Goal: Communication & Community: Answer question/provide support

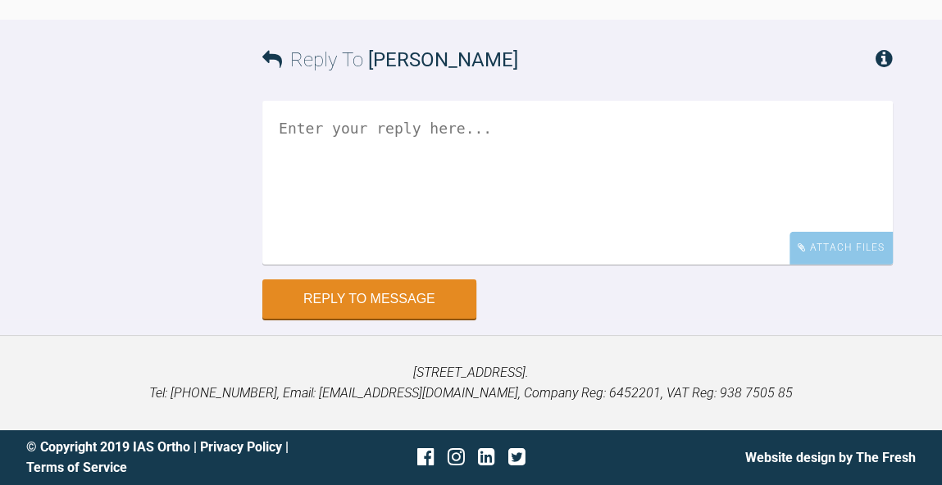
scroll to position [13582, 0]
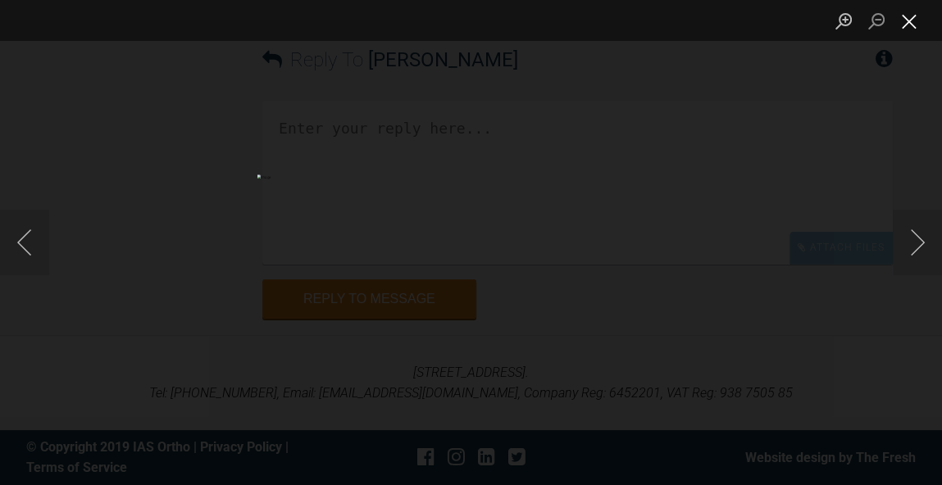
click at [911, 23] on button "Close lightbox" at bounding box center [909, 21] width 33 height 29
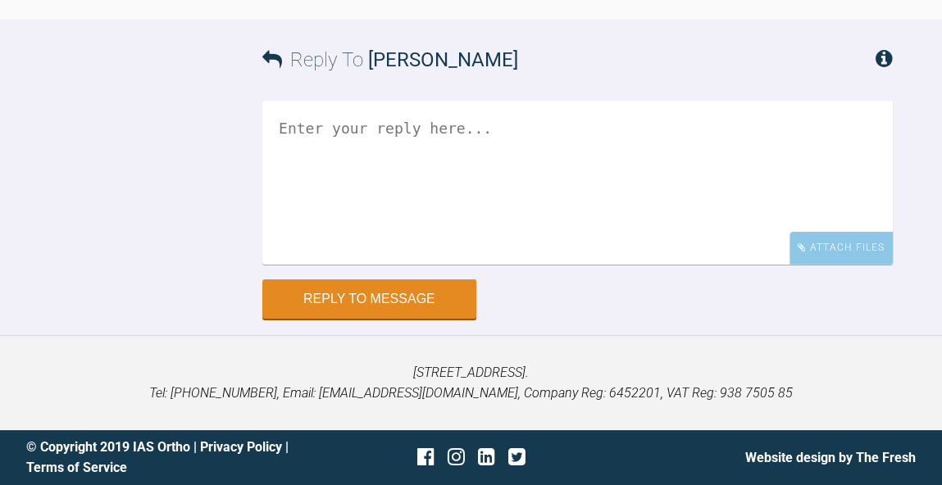
scroll to position [14571, 0]
click at [616, 247] on textarea at bounding box center [577, 183] width 630 height 164
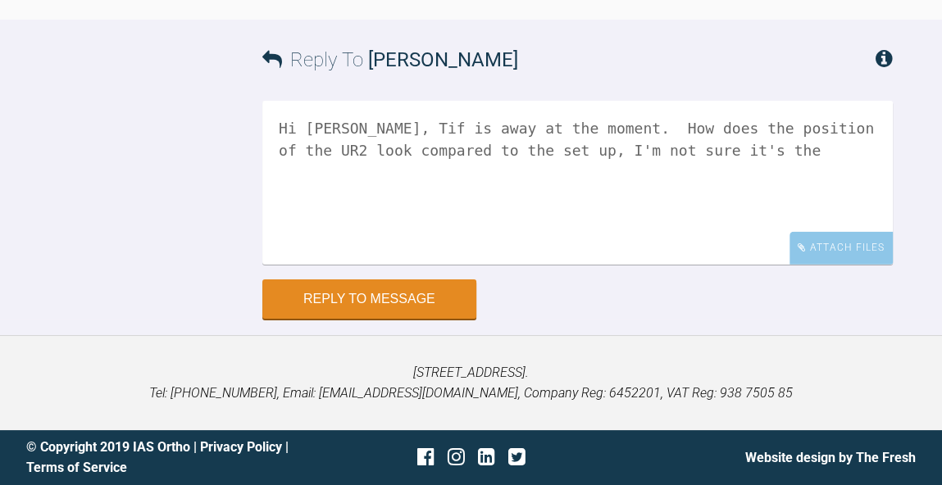
scroll to position [13457, 0]
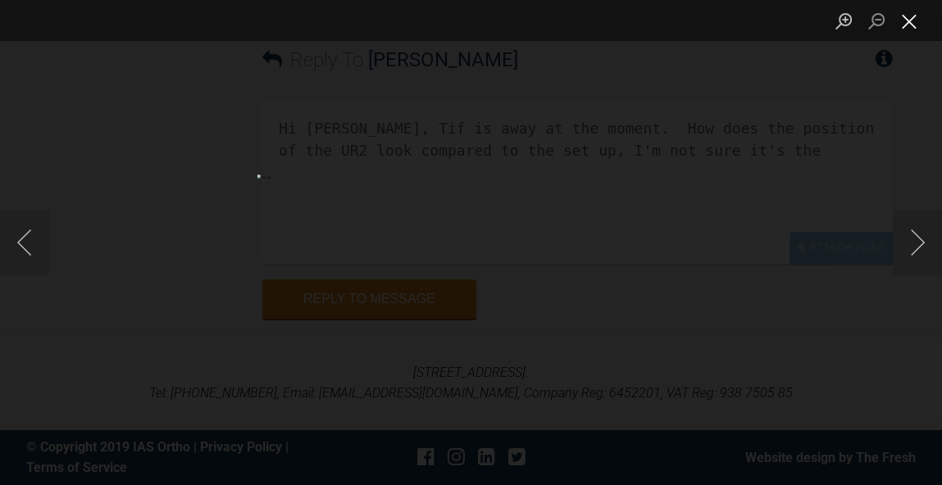
click at [917, 25] on button "Close lightbox" at bounding box center [909, 21] width 33 height 29
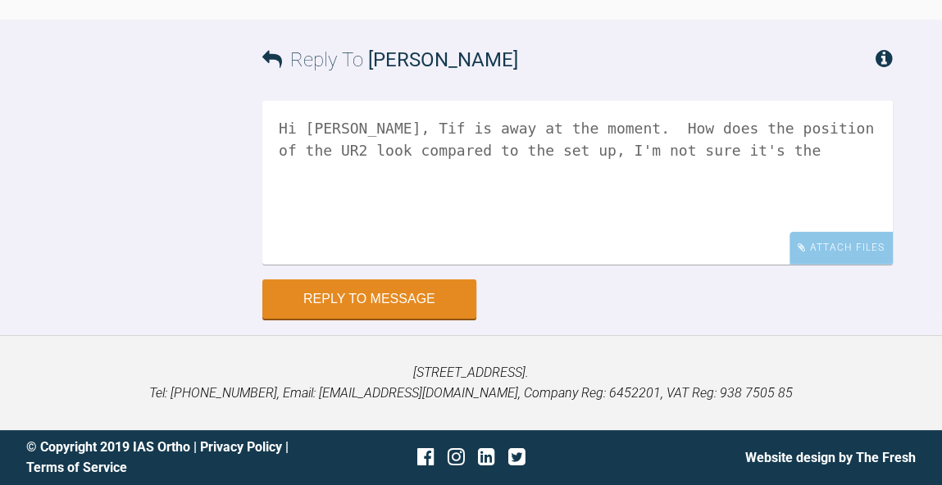
scroll to position [14525, 0]
click at [591, 265] on textarea "Hi [PERSON_NAME], Tif is away at the moment. How does the position of the UR2 l…" at bounding box center [577, 183] width 630 height 164
click at [315, 265] on textarea "Hi [PERSON_NAME], Tif is away at the moment. How does the position of the UR2 l…" at bounding box center [577, 183] width 630 height 164
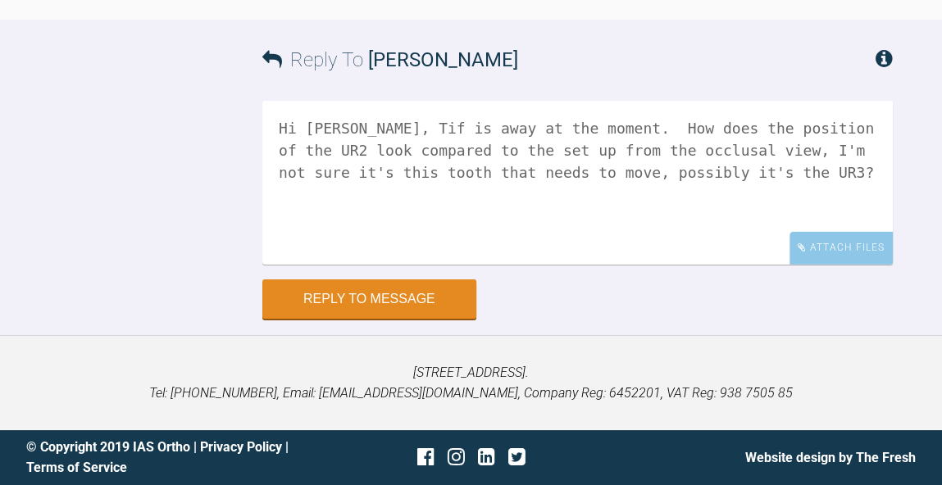
scroll to position [13565, 0]
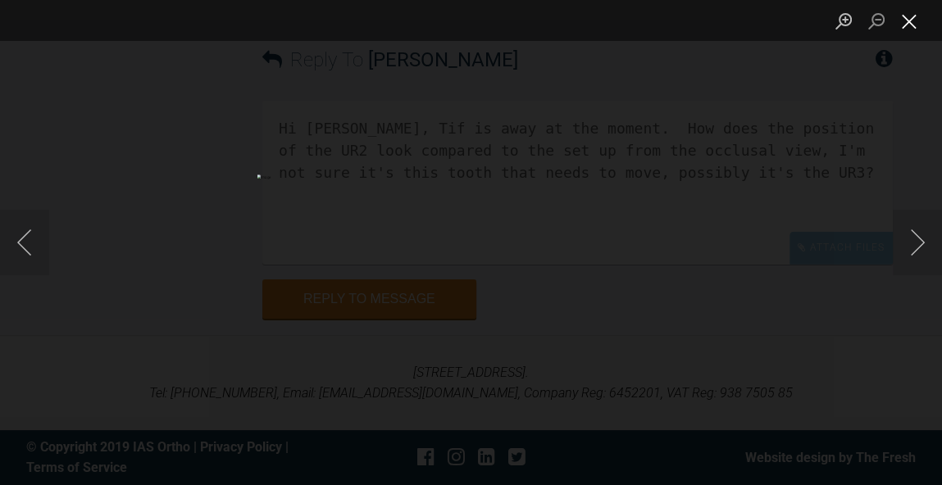
click at [911, 19] on button "Close lightbox" at bounding box center [909, 21] width 33 height 29
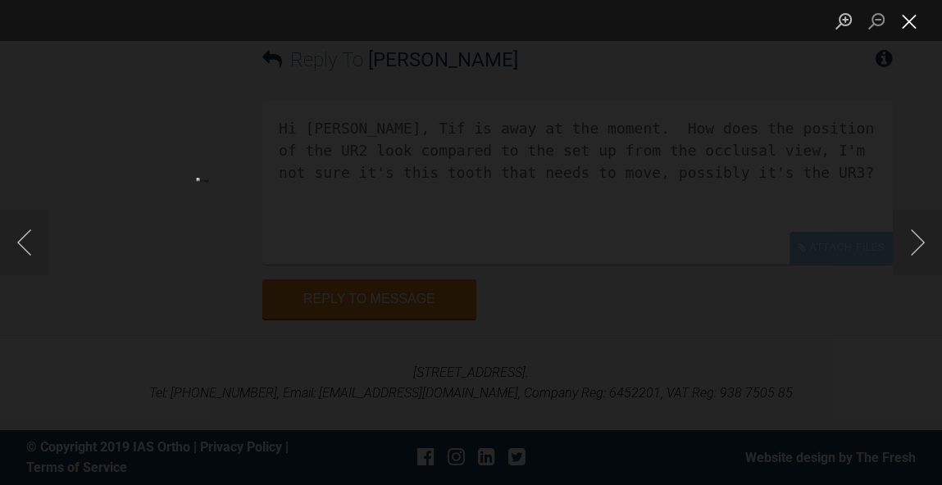
click at [911, 25] on button "Close lightbox" at bounding box center [909, 21] width 33 height 29
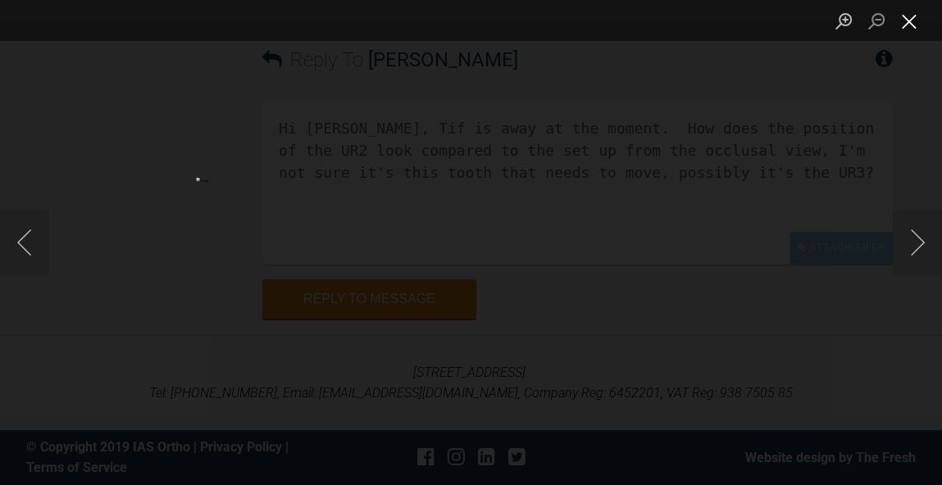
click at [908, 28] on button "Close lightbox" at bounding box center [909, 21] width 33 height 29
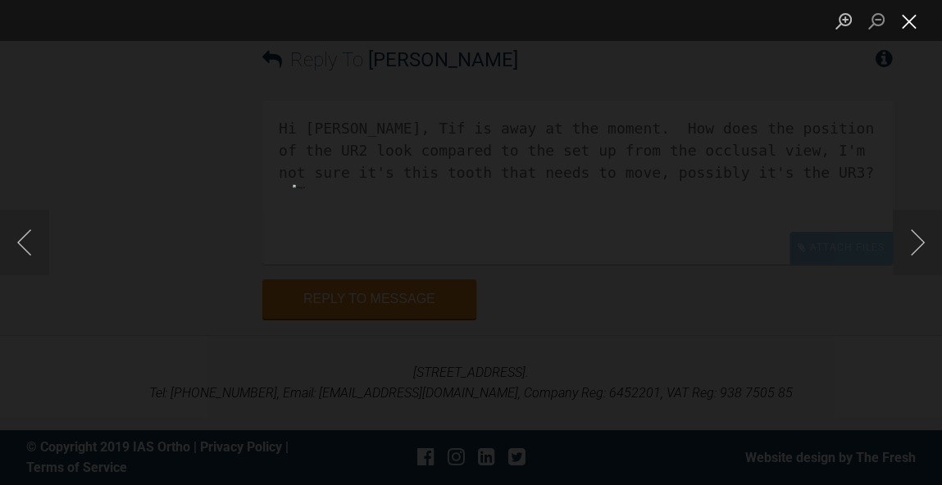
click at [908, 20] on button "Close lightbox" at bounding box center [909, 21] width 33 height 29
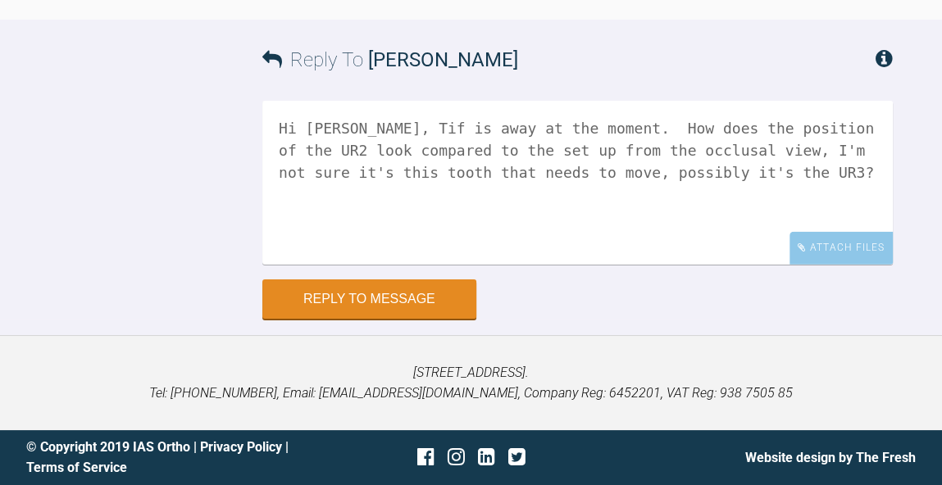
scroll to position [13703, 0]
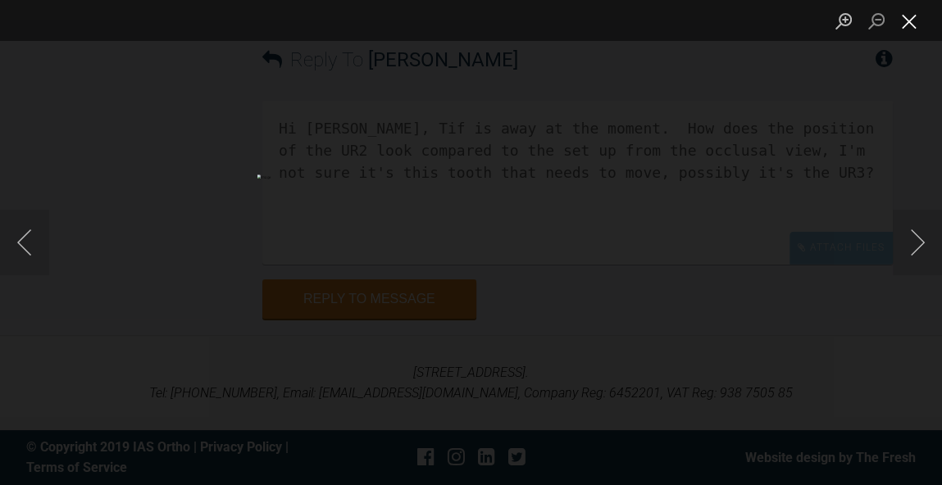
click at [906, 30] on button "Close lightbox" at bounding box center [909, 21] width 33 height 29
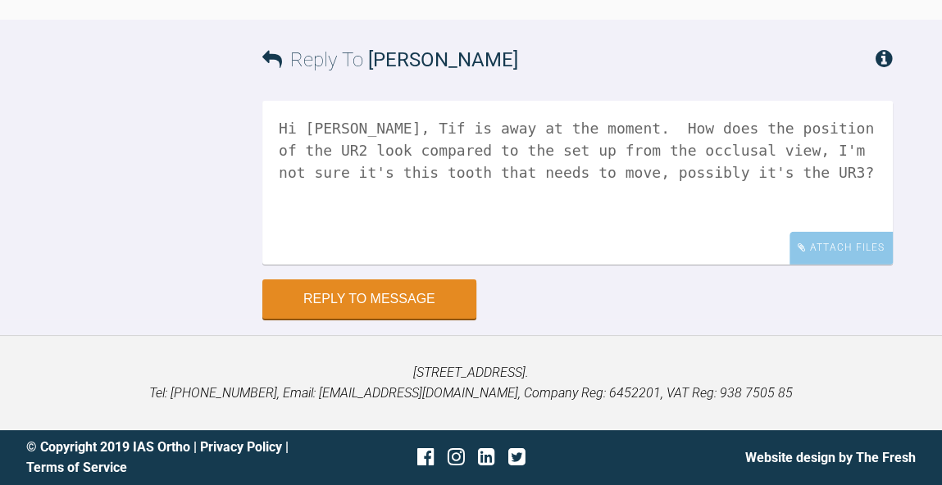
scroll to position [14643, 0]
click at [489, 175] on textarea "Hi [PERSON_NAME], Tif is away at the moment. How does the position of the UR2 l…" at bounding box center [577, 183] width 630 height 164
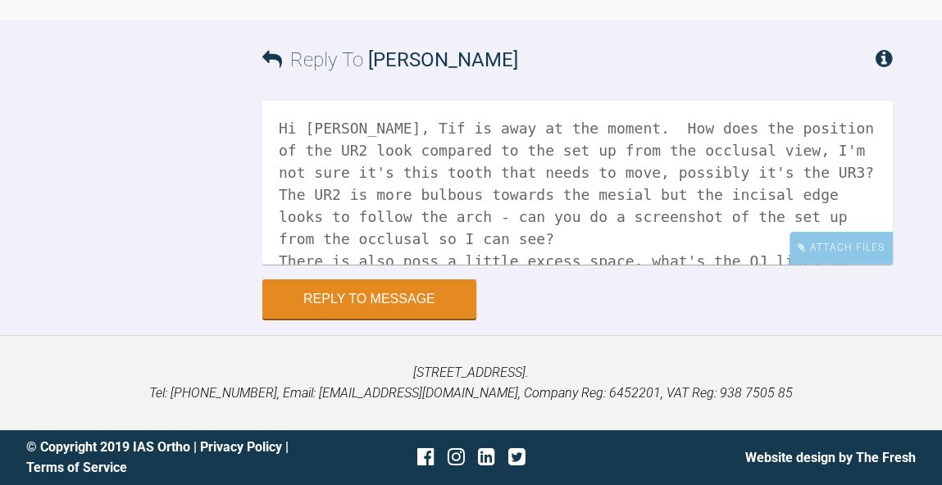
scroll to position [14597, 0]
click at [739, 238] on textarea "Hi [PERSON_NAME], Tif is away at the moment. How does the position of the UR2 l…" at bounding box center [577, 183] width 630 height 164
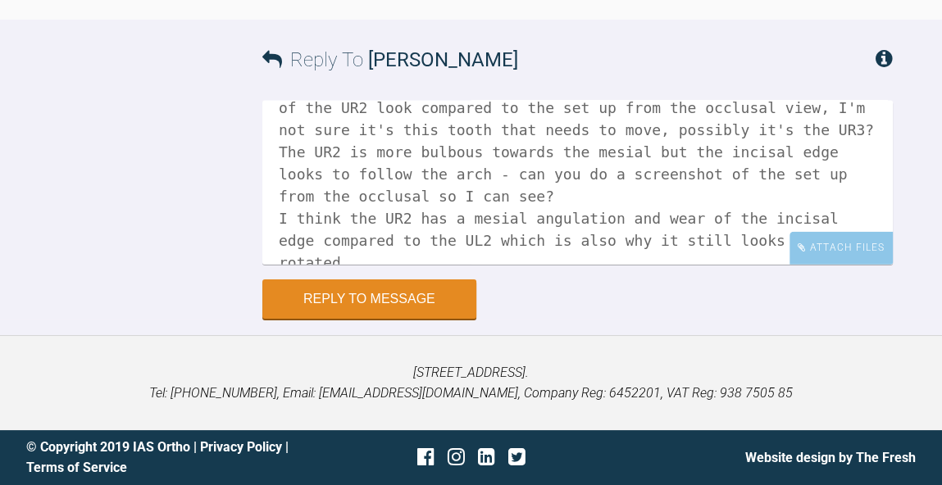
scroll to position [13544, 0]
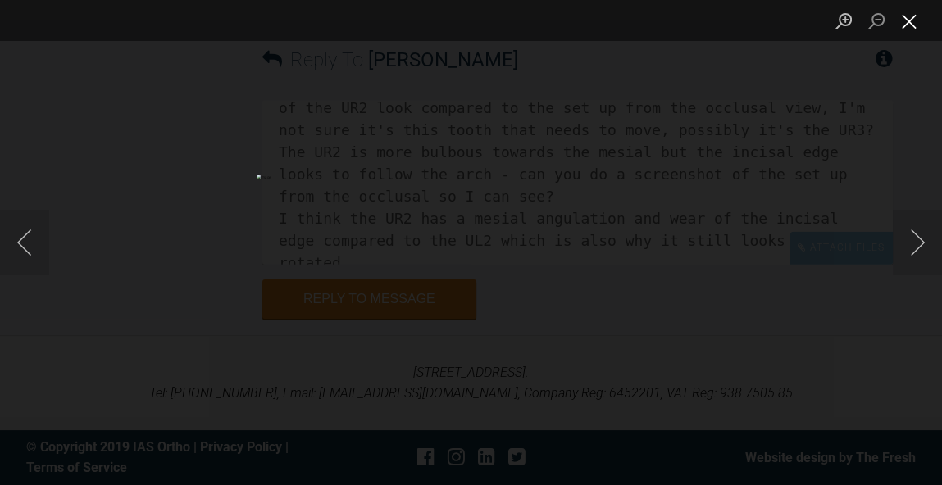
click at [910, 19] on button "Close lightbox" at bounding box center [909, 21] width 33 height 29
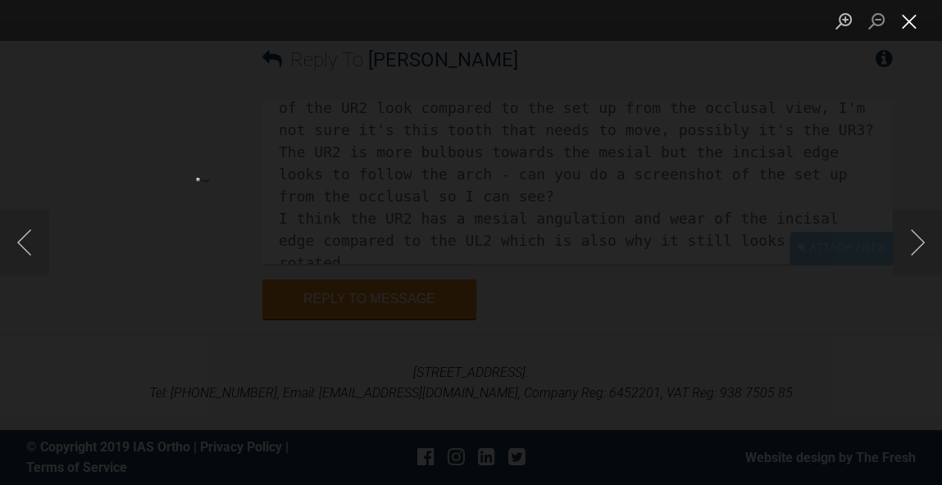
click at [916, 32] on button "Close lightbox" at bounding box center [909, 21] width 33 height 29
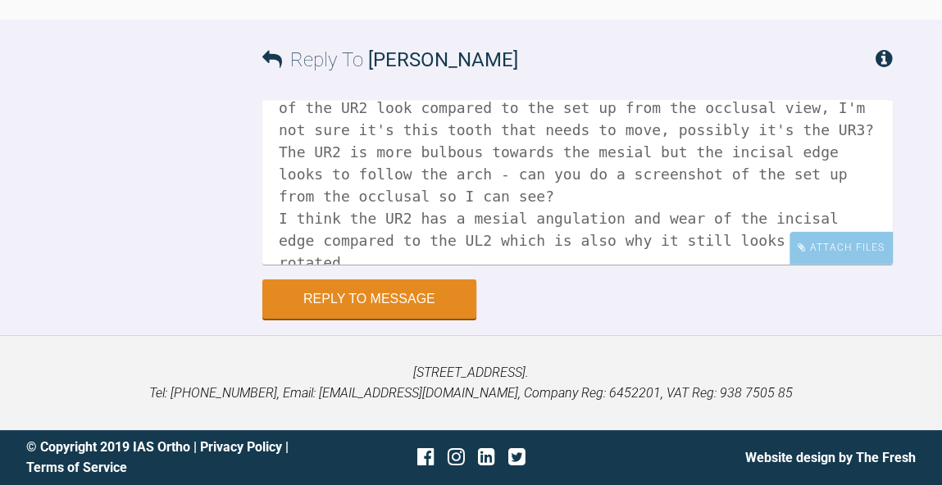
scroll to position [14643, 0]
click at [564, 197] on textarea "Hi [PERSON_NAME], Tif is away at the moment. How does the position of the UR2 l…" at bounding box center [577, 183] width 630 height 164
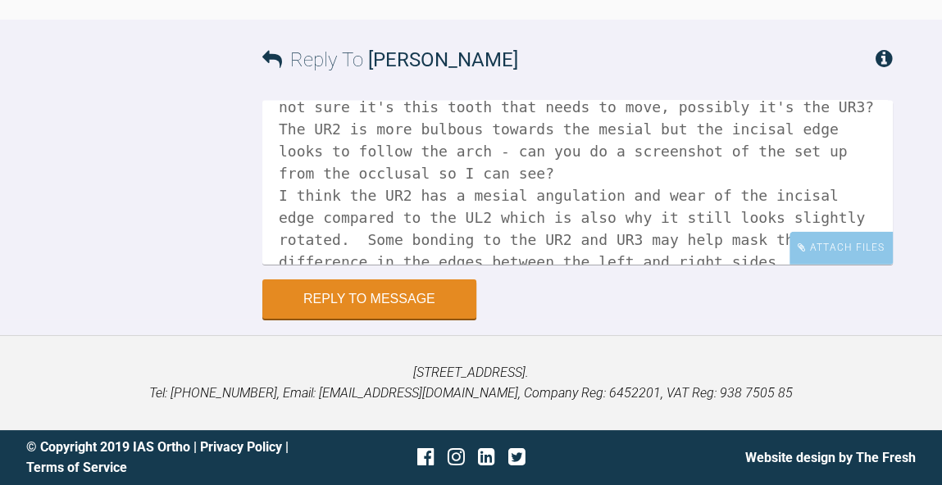
scroll to position [64, 0]
click at [512, 238] on textarea "Hi [PERSON_NAME], Tif is away at the moment. How does the position of the UR2 l…" at bounding box center [577, 183] width 630 height 164
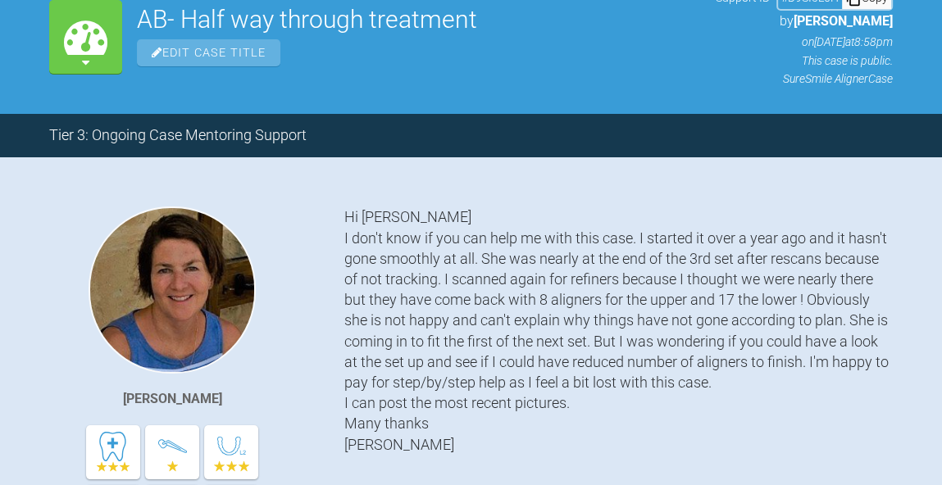
scroll to position [0, 0]
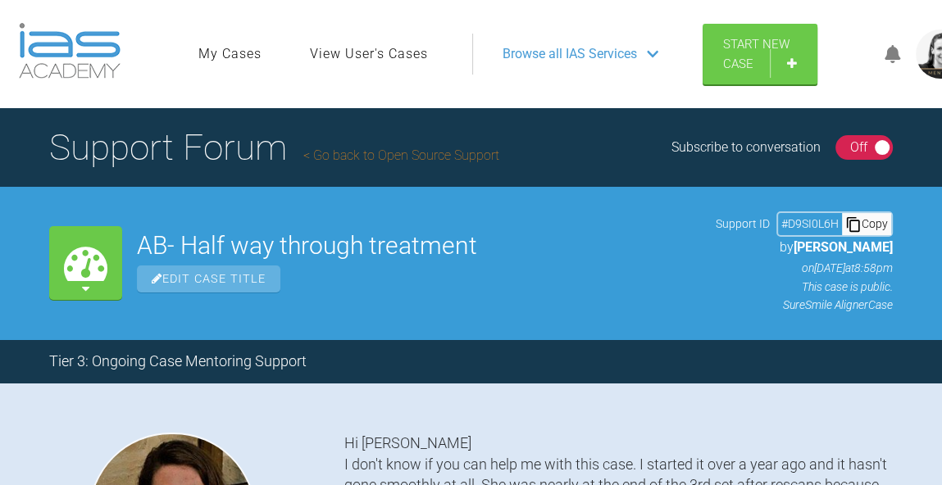
click at [859, 151] on div "Off" at bounding box center [858, 147] width 17 height 21
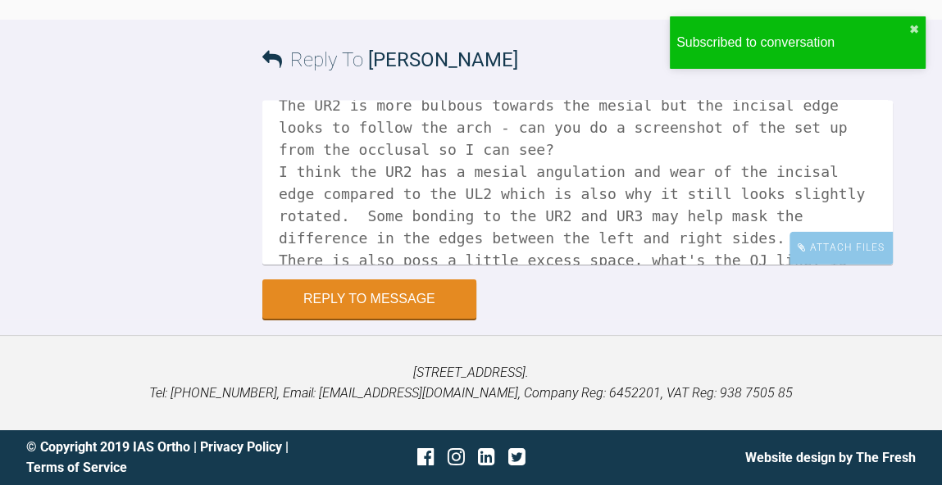
scroll to position [14643, 0]
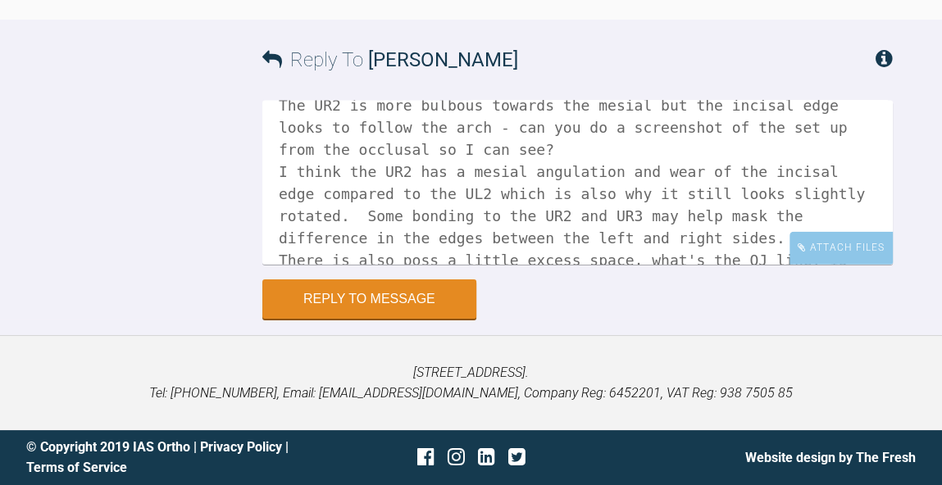
click at [470, 209] on textarea "Hi [PERSON_NAME], Tif is away at the moment. How does the position of the UR2 l…" at bounding box center [577, 183] width 630 height 164
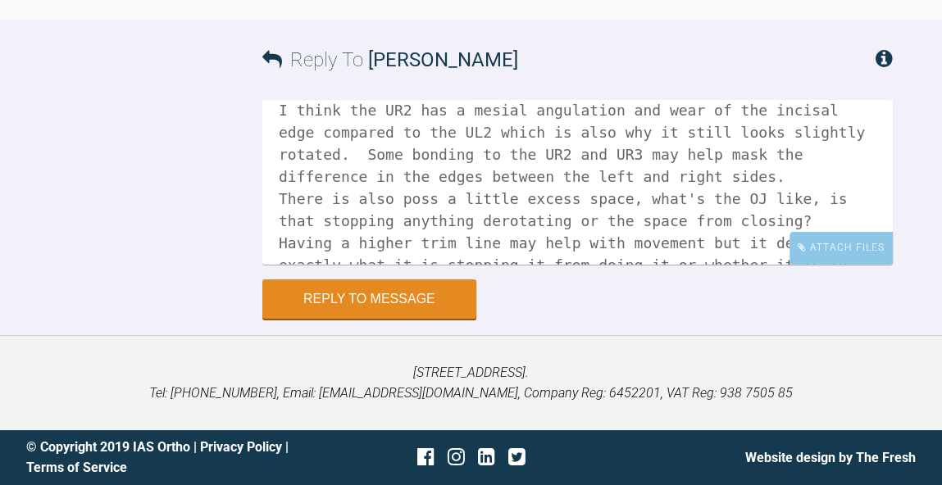
scroll to position [151, 0]
click at [522, 172] on textarea "Hi [PERSON_NAME], Tif is away at the moment. How does the position of the UR2 l…" at bounding box center [577, 183] width 630 height 164
click at [551, 189] on textarea "Hi [PERSON_NAME], Tif is away at the moment. How does the position of the UR2 l…" at bounding box center [577, 183] width 630 height 164
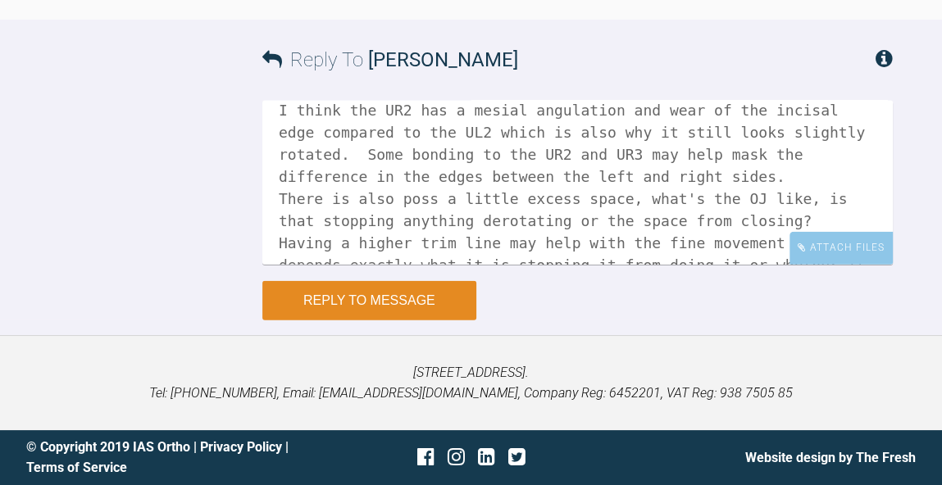
type textarea "Hi [PERSON_NAME], Tif is away at the moment. How does the position of the UR2 l…"
click at [393, 287] on button "Reply to Message" at bounding box center [369, 300] width 214 height 39
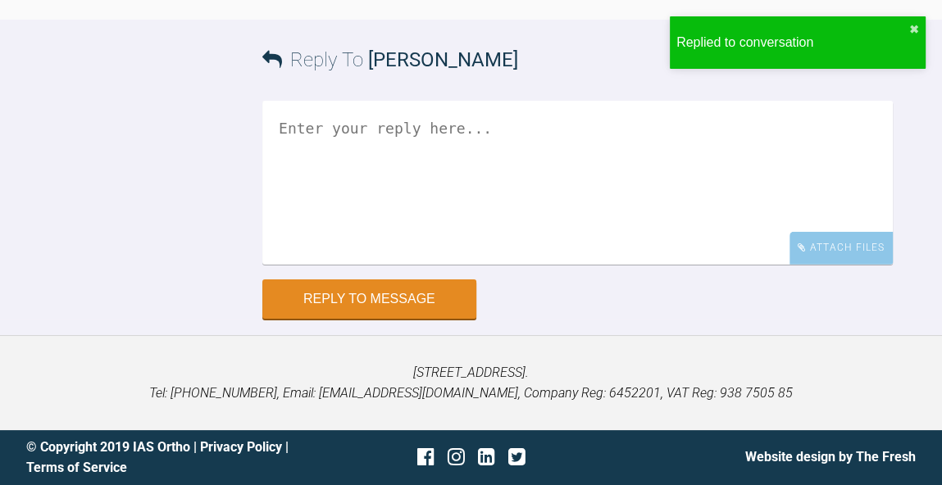
scroll to position [14208, 0]
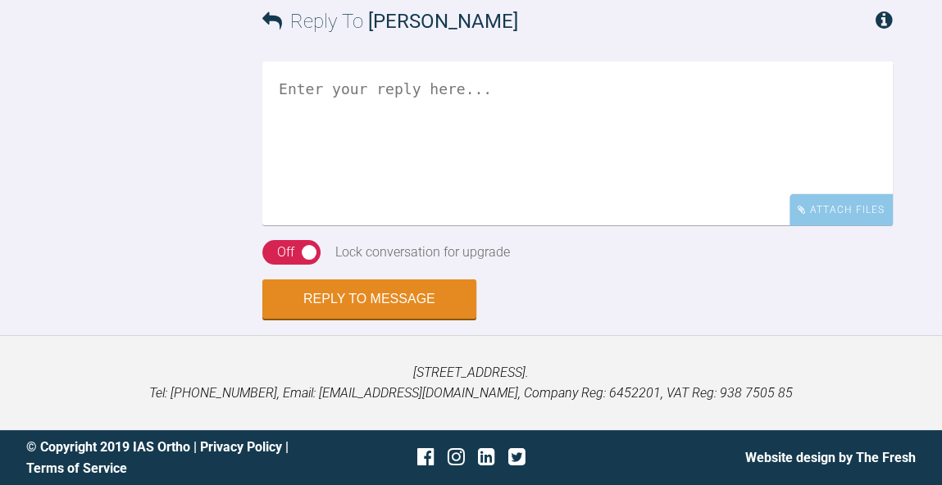
scroll to position [2289, 0]
click at [611, 225] on textarea at bounding box center [577, 143] width 630 height 164
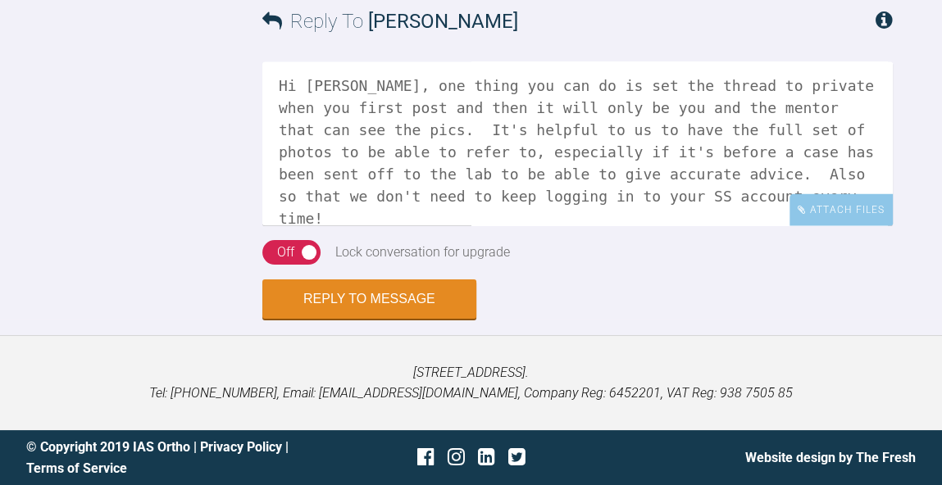
scroll to position [3, 0]
click at [828, 210] on div "Attach Files" at bounding box center [840, 209] width 103 height 32
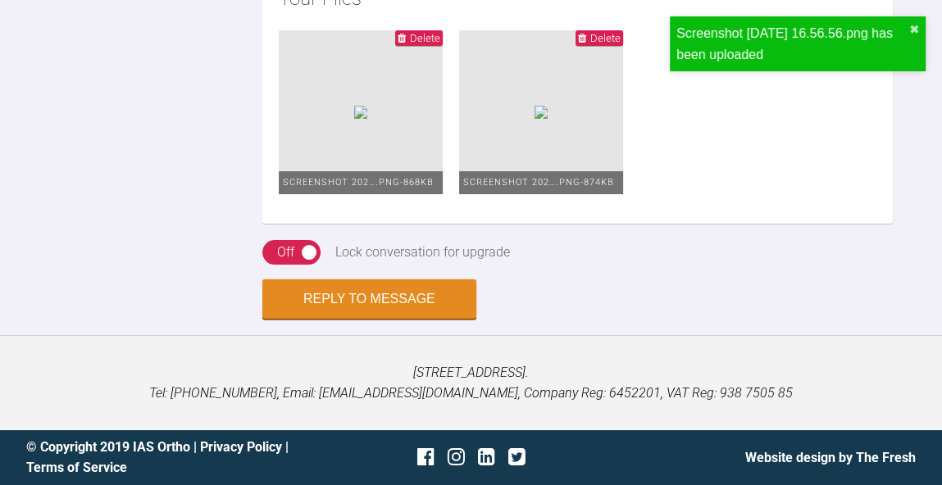
scroll to position [2686, 0]
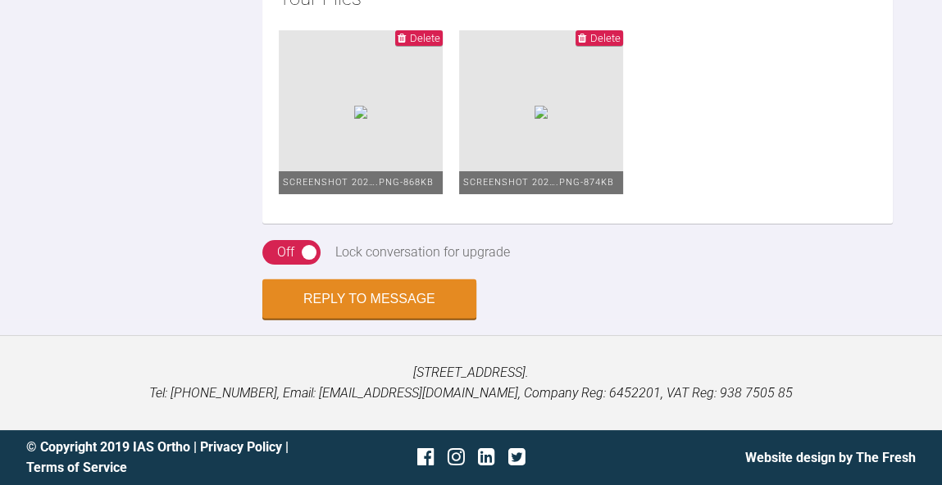
scroll to position [43, 0]
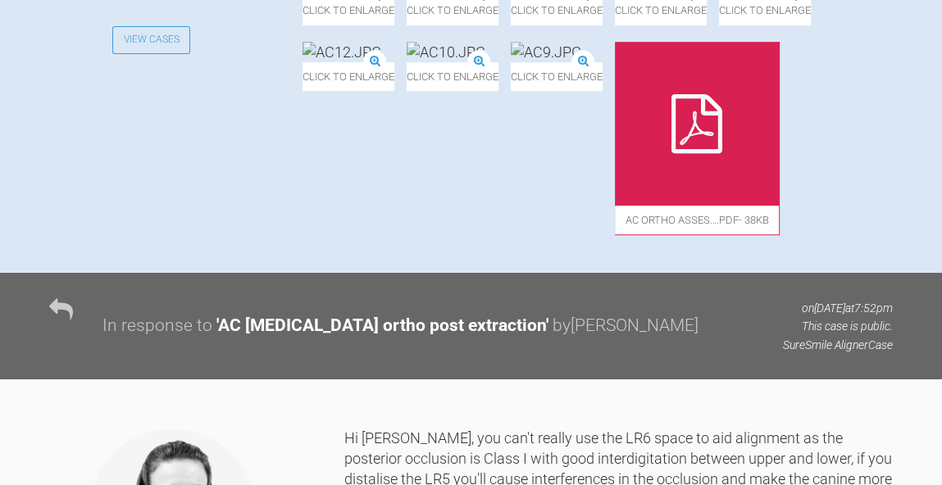
scroll to position [726, 0]
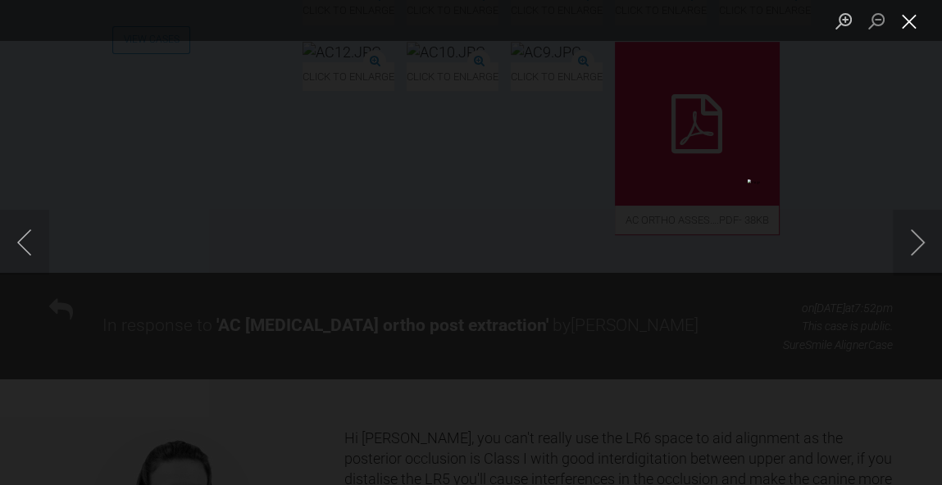
click at [905, 27] on button "Close lightbox" at bounding box center [909, 21] width 33 height 29
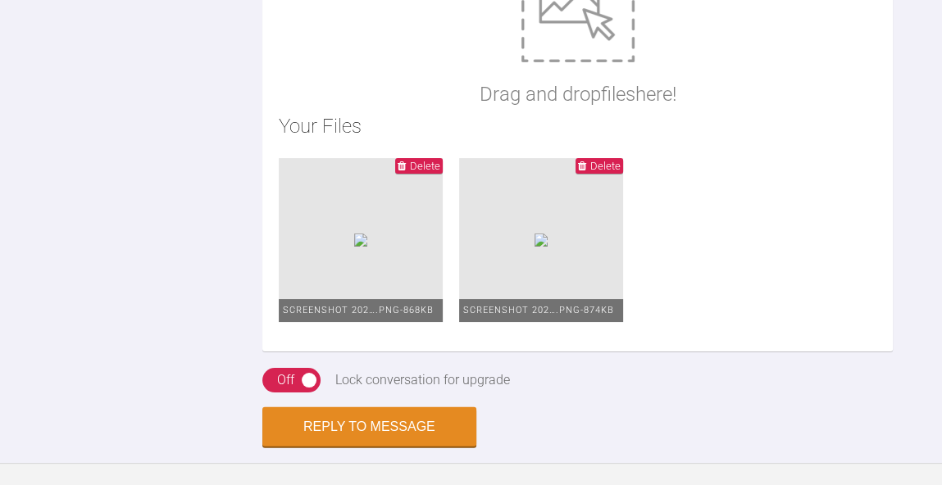
scroll to position [2546, 0]
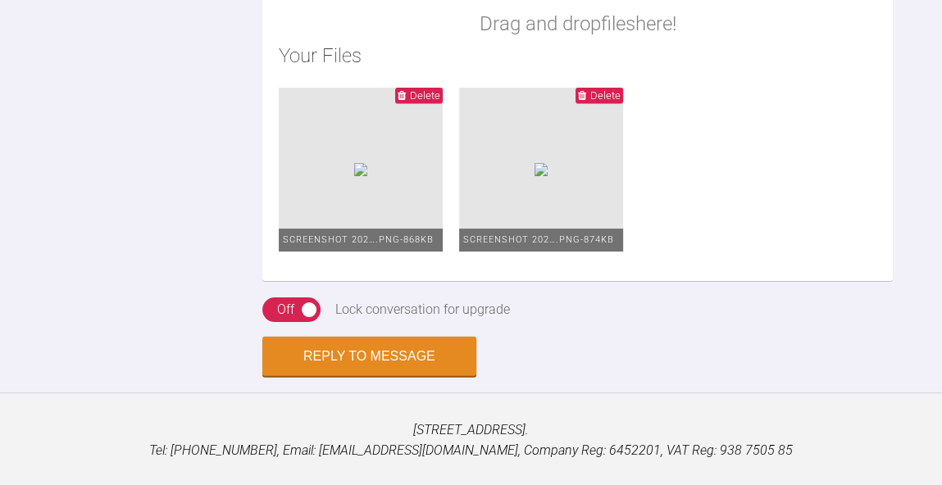
scroll to position [129, 0]
drag, startPoint x: 574, startPoint y: 120, endPoint x: 829, endPoint y: 89, distance: 256.9
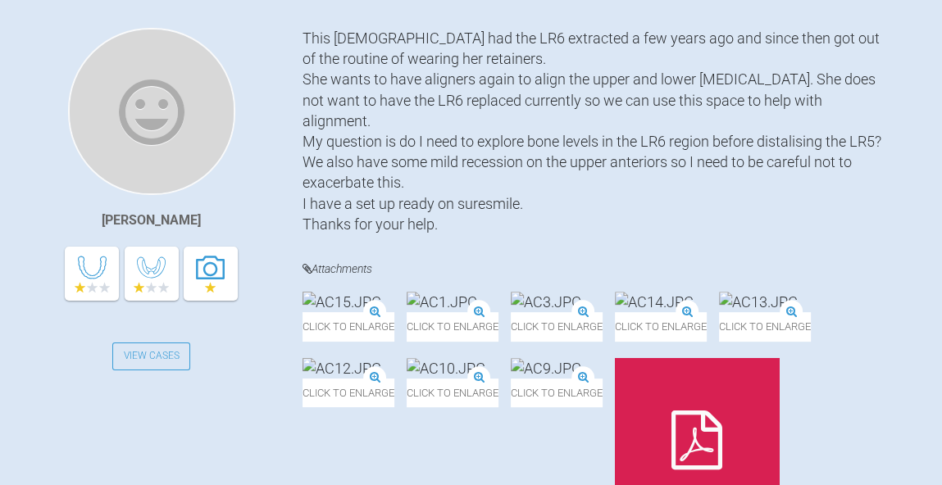
scroll to position [437, 0]
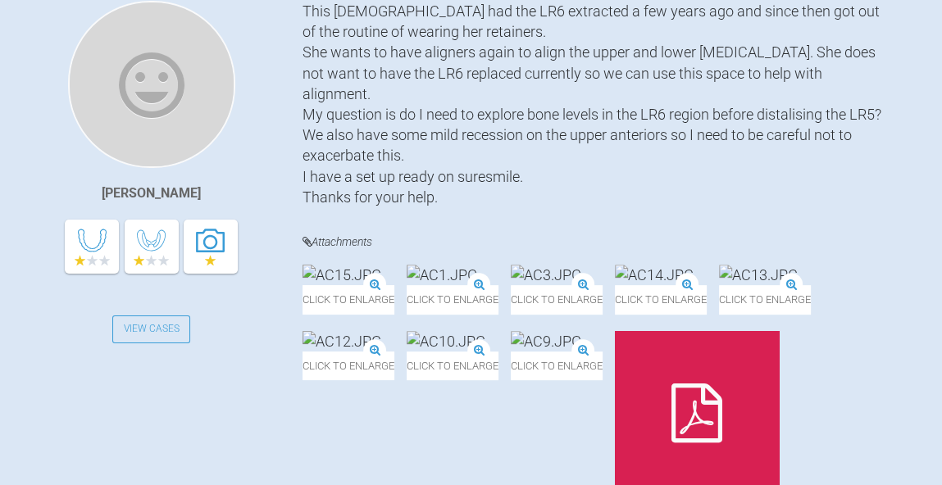
click at [381, 285] on img at bounding box center [341, 275] width 79 height 20
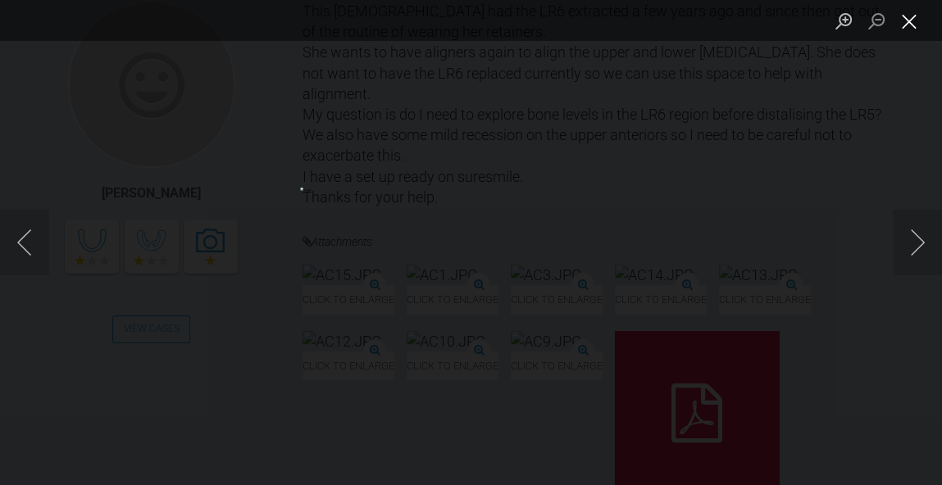
click at [914, 22] on button "Close lightbox" at bounding box center [909, 21] width 33 height 29
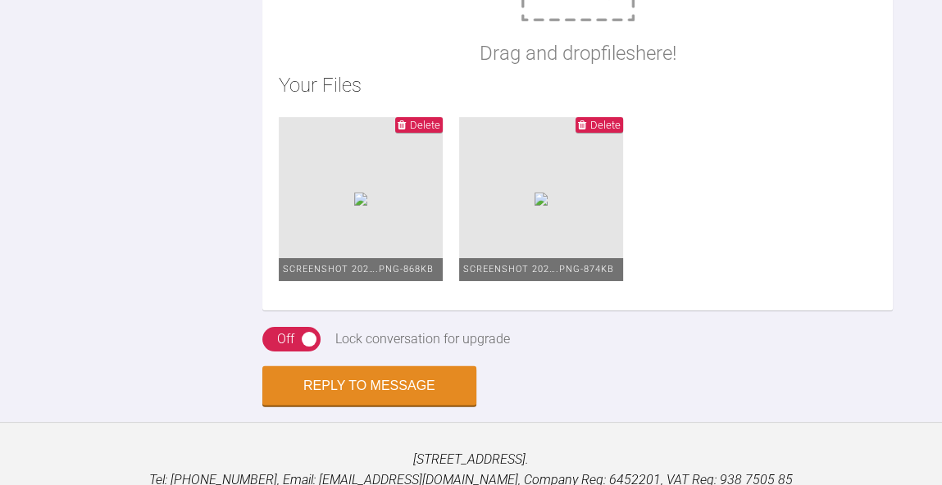
scroll to position [151, 0]
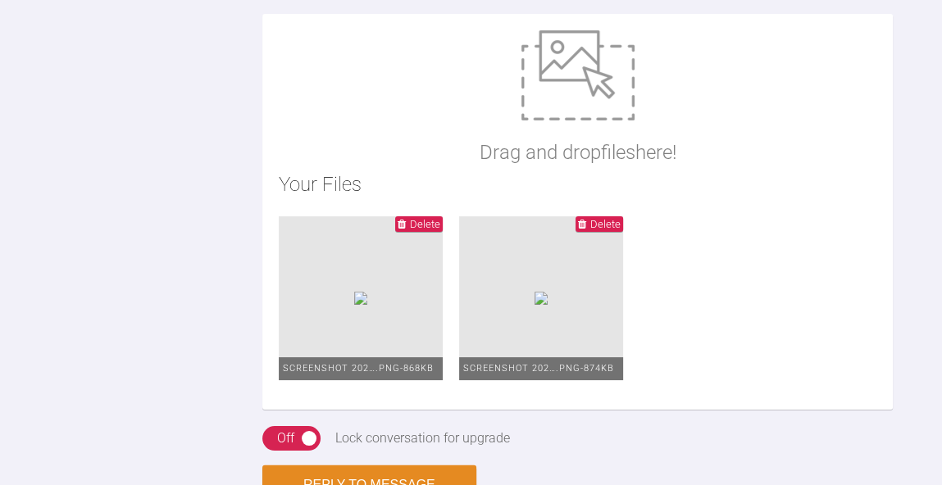
scroll to position [2941, 0]
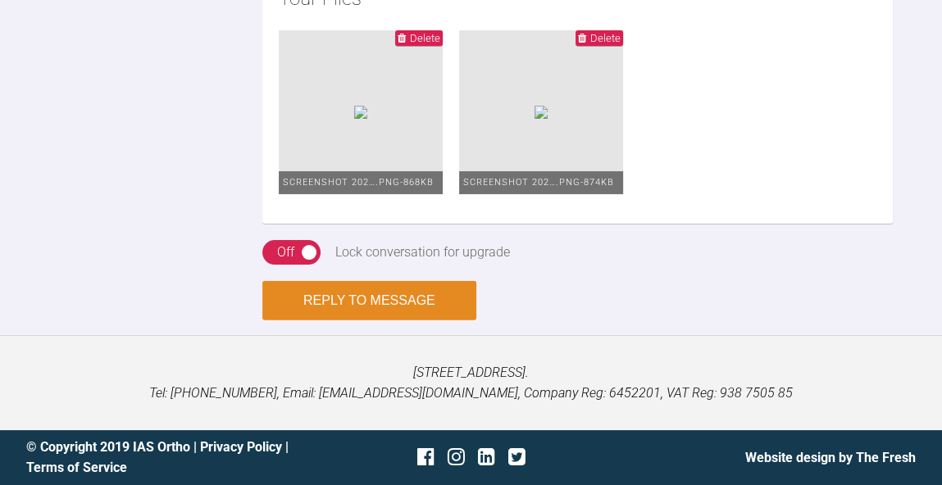
type textarea "Hi Sally, one thing you can do is set the thread to private when you first post…"
click at [344, 304] on button "Reply to Message" at bounding box center [369, 300] width 214 height 39
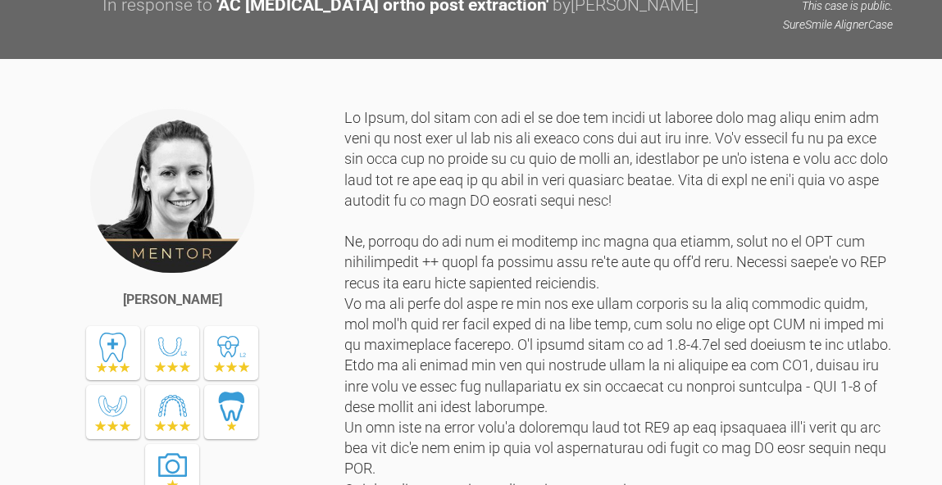
scroll to position [2243, 0]
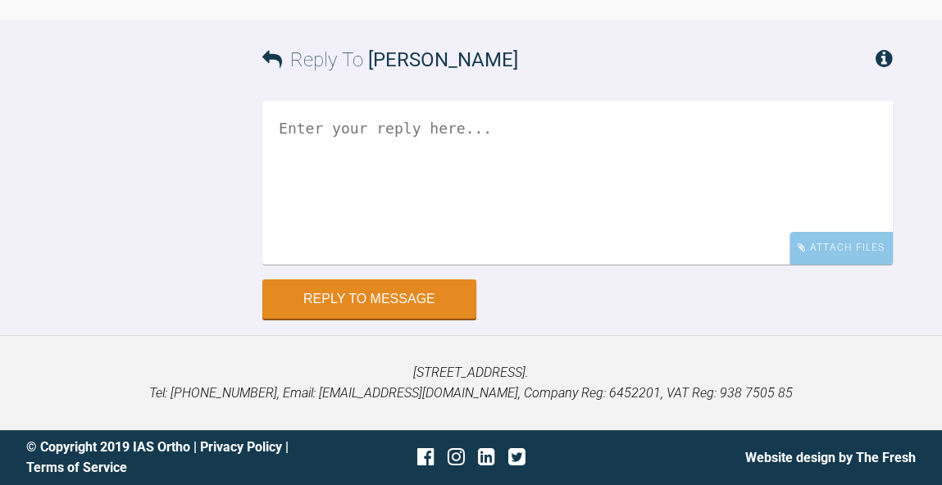
scroll to position [65727, 0]
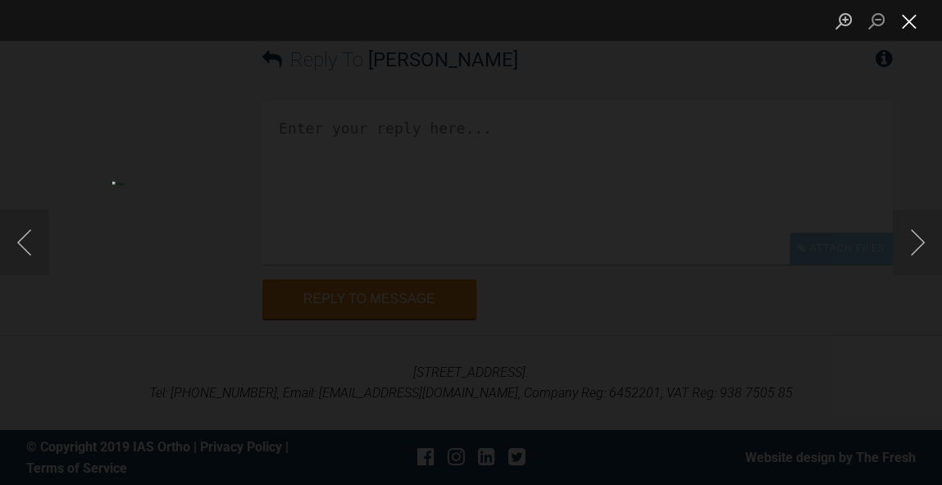
click at [905, 26] on button "Close lightbox" at bounding box center [909, 21] width 33 height 29
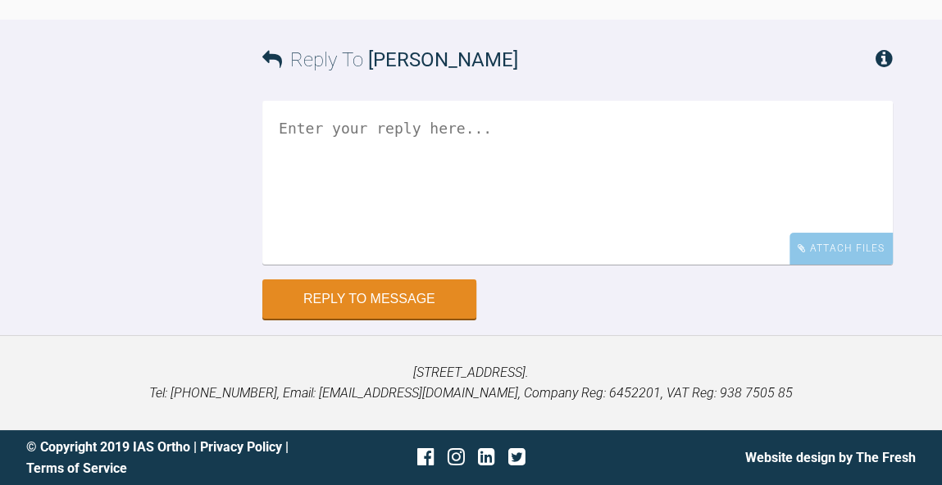
scroll to position [66820, 0]
click at [727, 252] on textarea at bounding box center [577, 183] width 630 height 164
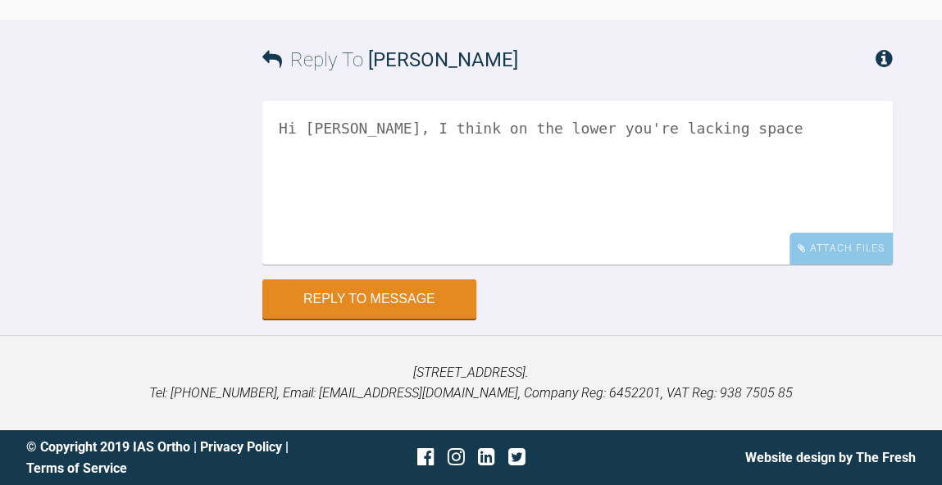
scroll to position [65846, 0]
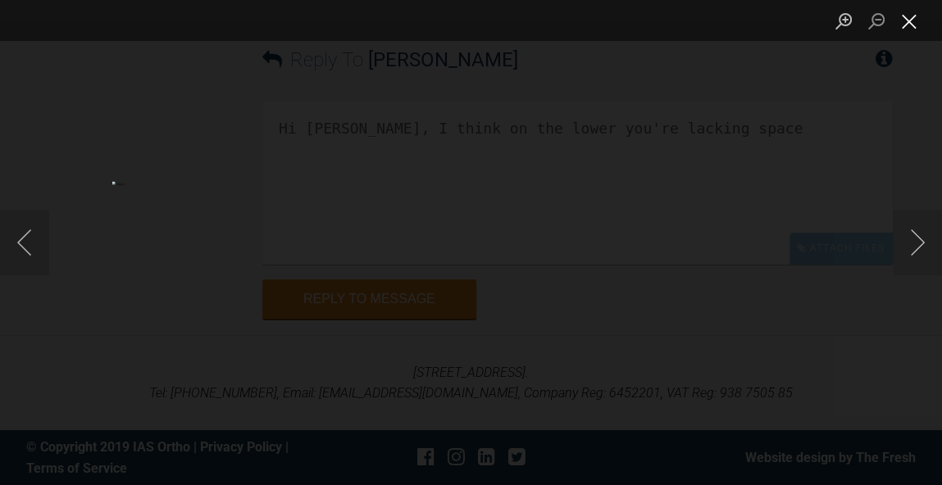
click at [908, 31] on button "Close lightbox" at bounding box center [909, 21] width 33 height 29
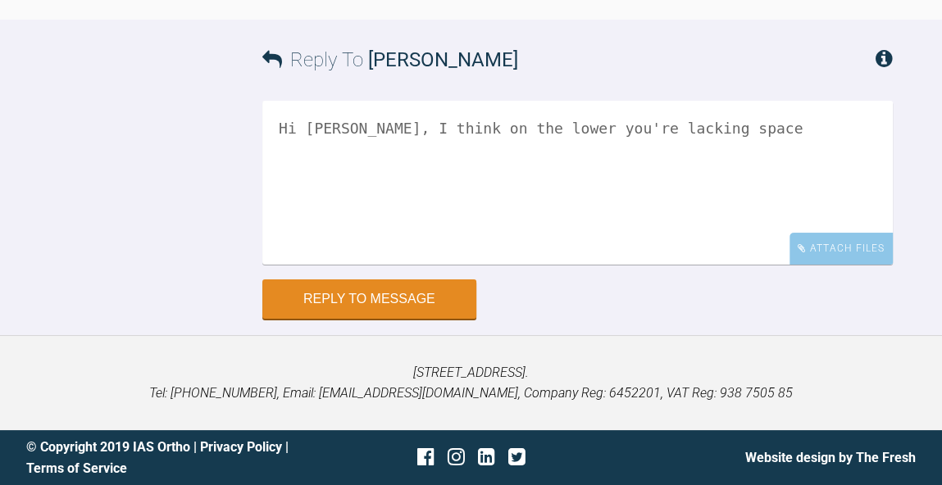
scroll to position [65848, 0]
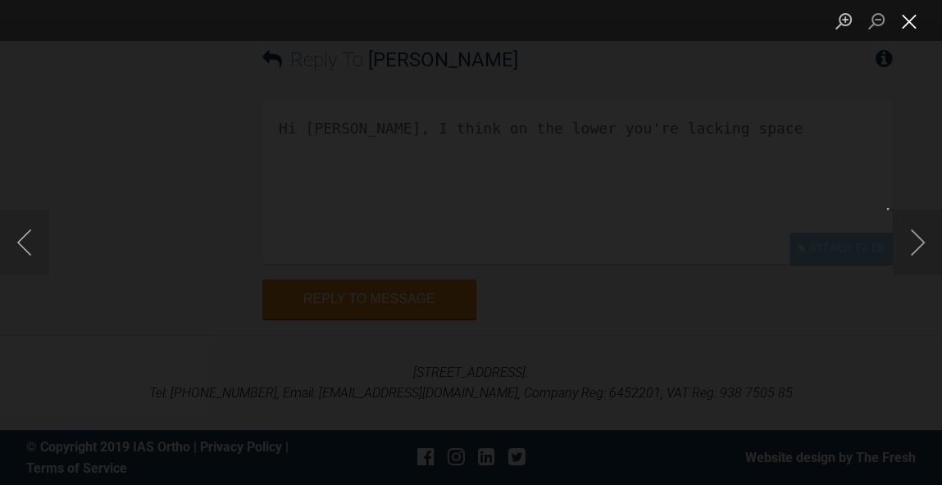
click at [911, 30] on button "Close lightbox" at bounding box center [909, 21] width 33 height 29
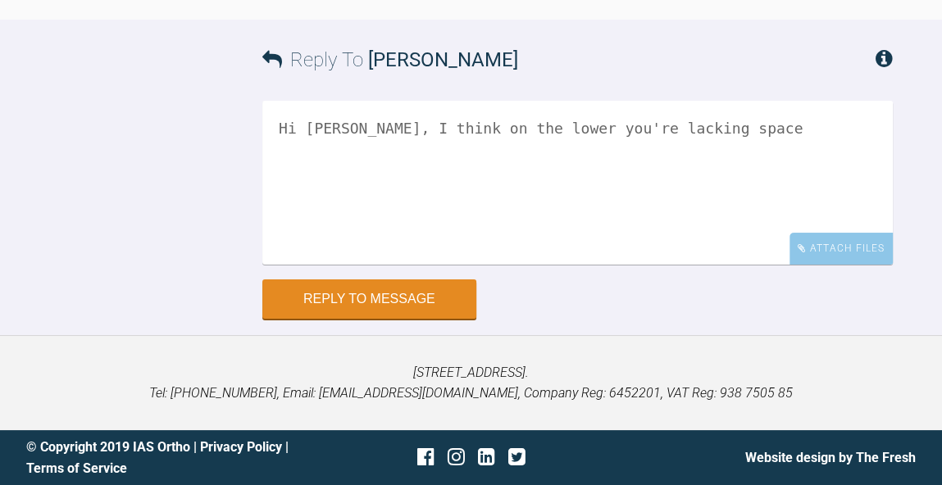
scroll to position [66898, 0]
click at [683, 134] on textarea "Hi Stefanie, I think on the lower you're lacking space" at bounding box center [577, 183] width 630 height 164
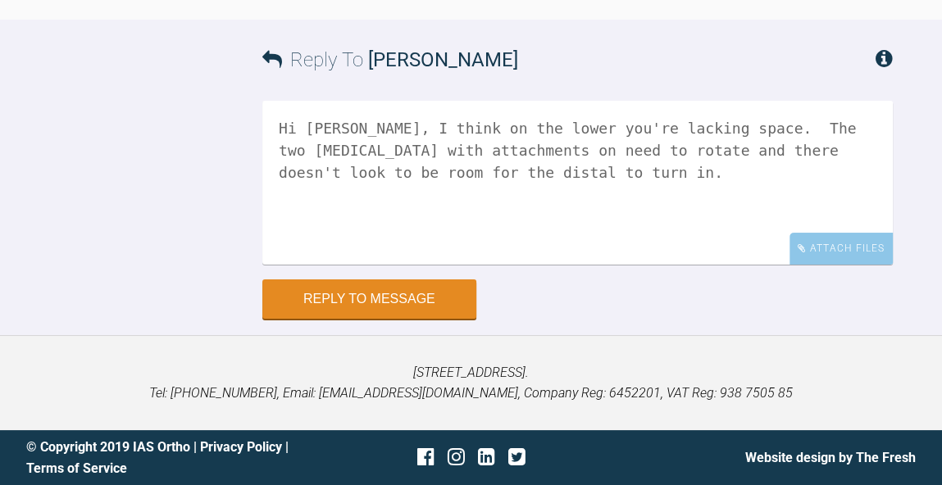
scroll to position [66303, 0]
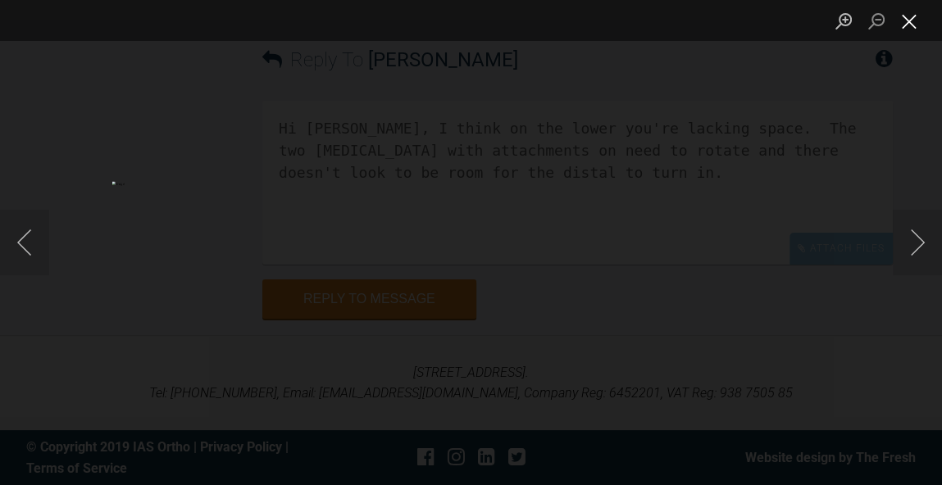
click at [920, 19] on button "Close lightbox" at bounding box center [909, 21] width 33 height 29
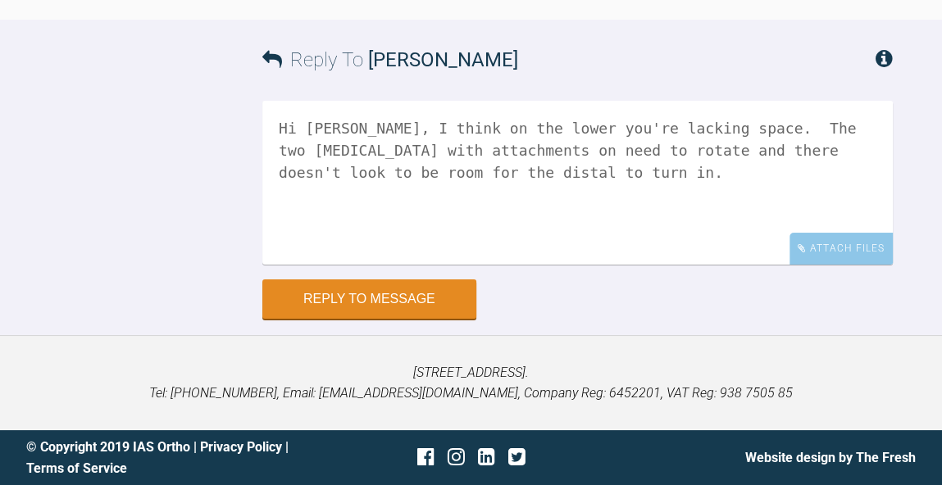
scroll to position [66273, 0]
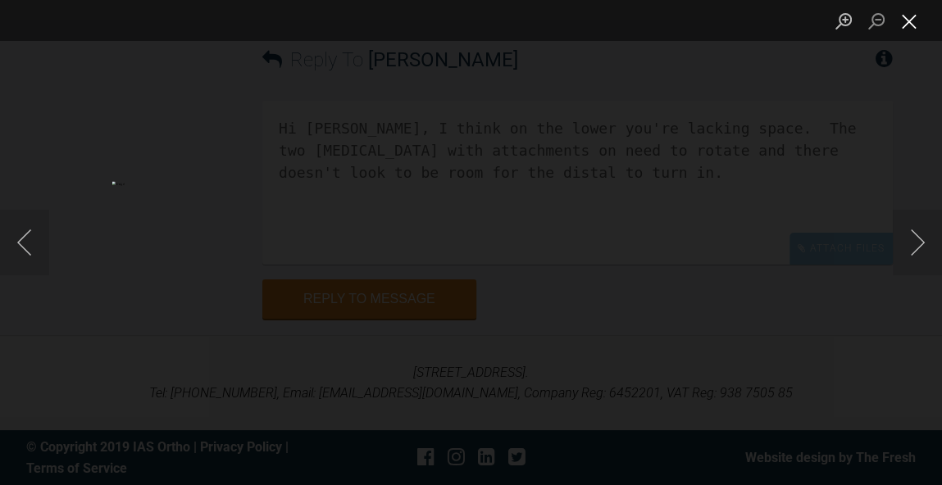
click at [908, 28] on button "Close lightbox" at bounding box center [909, 21] width 33 height 29
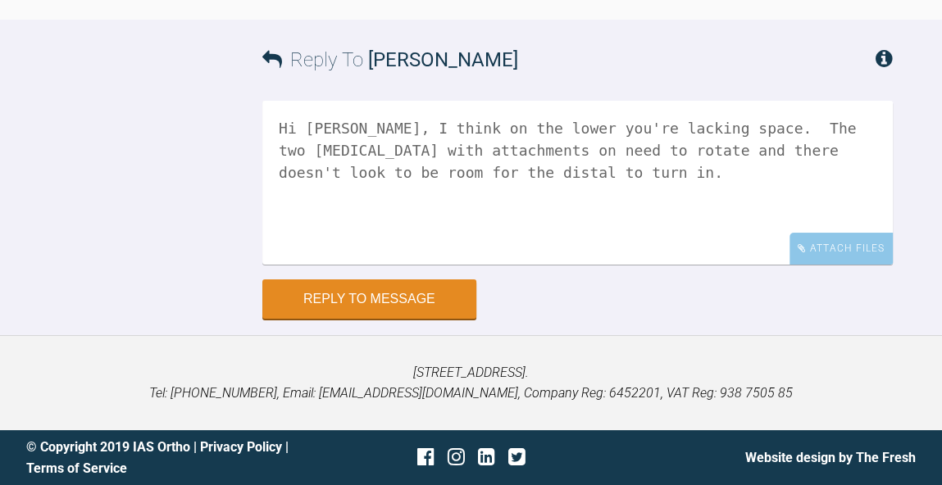
scroll to position [65963, 0]
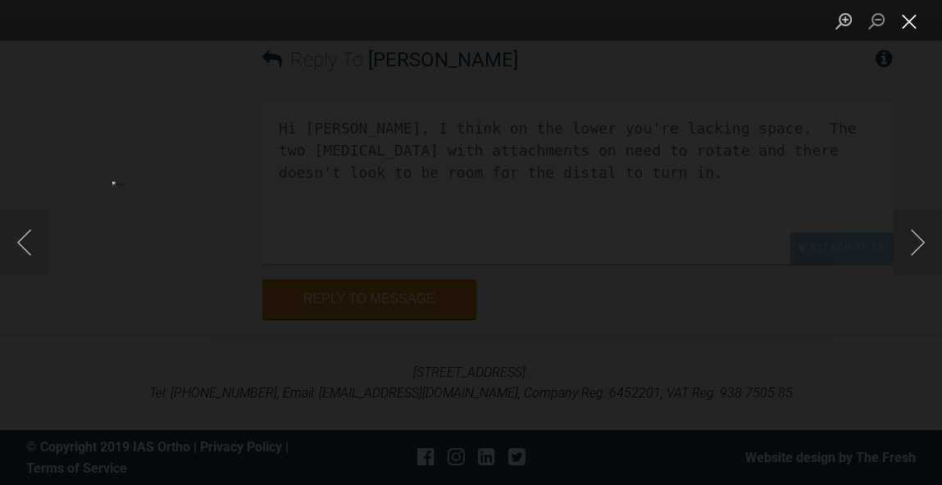
click at [907, 29] on button "Close lightbox" at bounding box center [909, 21] width 33 height 29
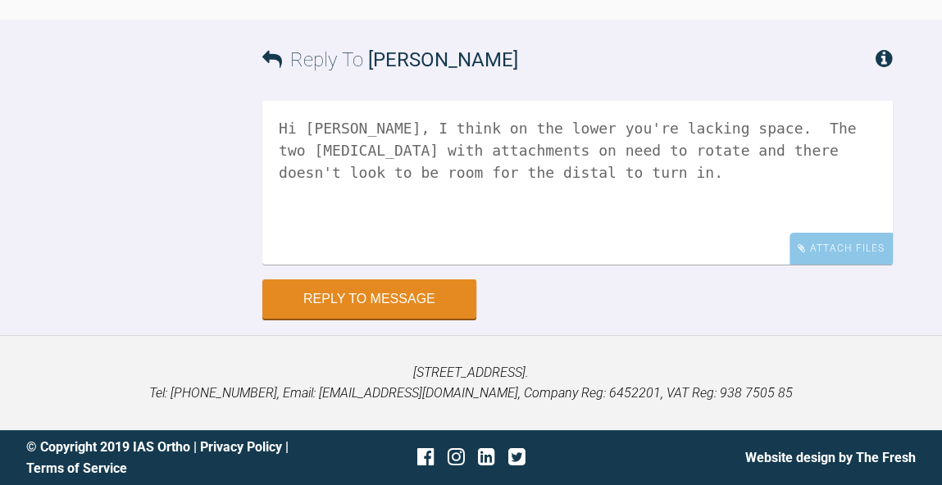
scroll to position [66898, 0]
click at [784, 146] on textarea "Hi Stefanie, I think on the lower you're lacking space. The two incisors with a…" at bounding box center [577, 183] width 630 height 164
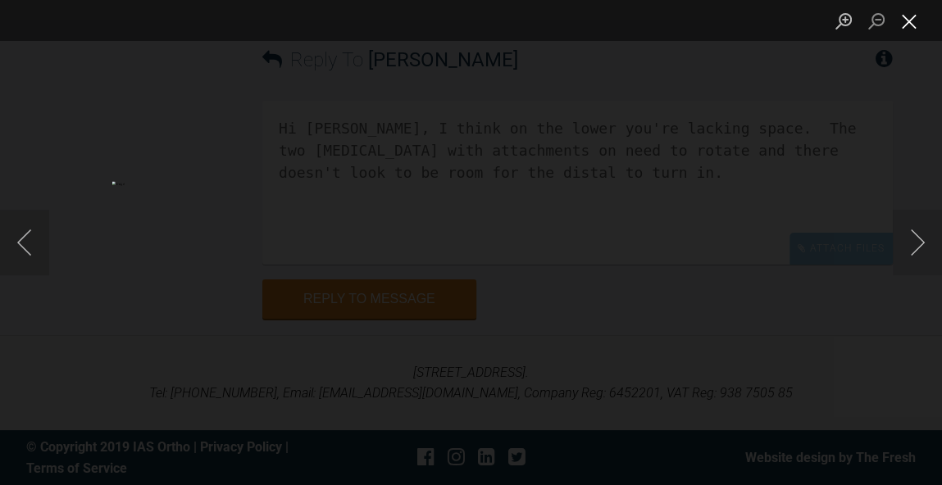
click at [917, 26] on button "Close lightbox" at bounding box center [909, 21] width 33 height 29
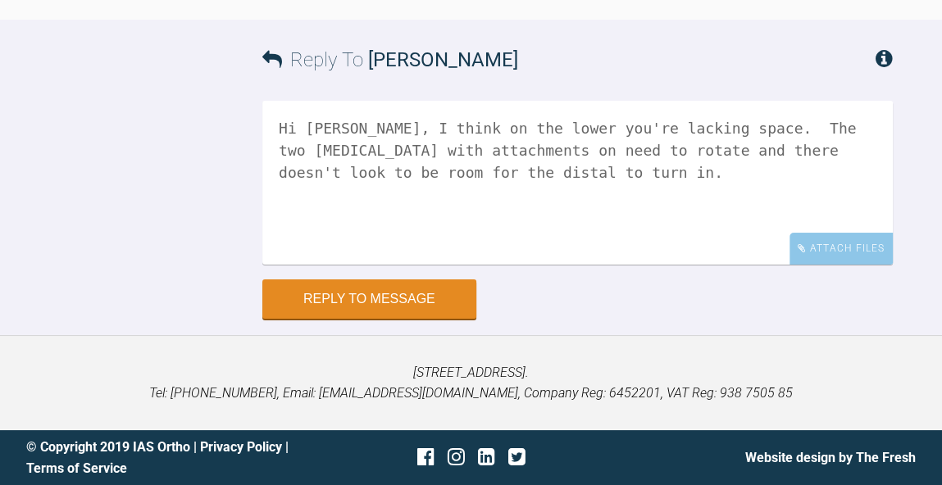
scroll to position [66835, 0]
click at [748, 208] on textarea "Hi Stefanie, I think on the lower you're lacking space. The two incisors with a…" at bounding box center [577, 183] width 630 height 164
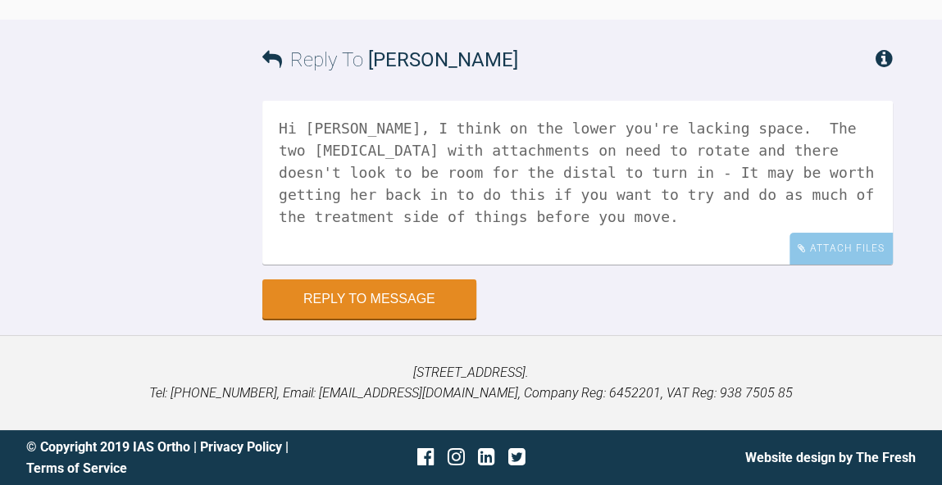
scroll to position [66565, 0]
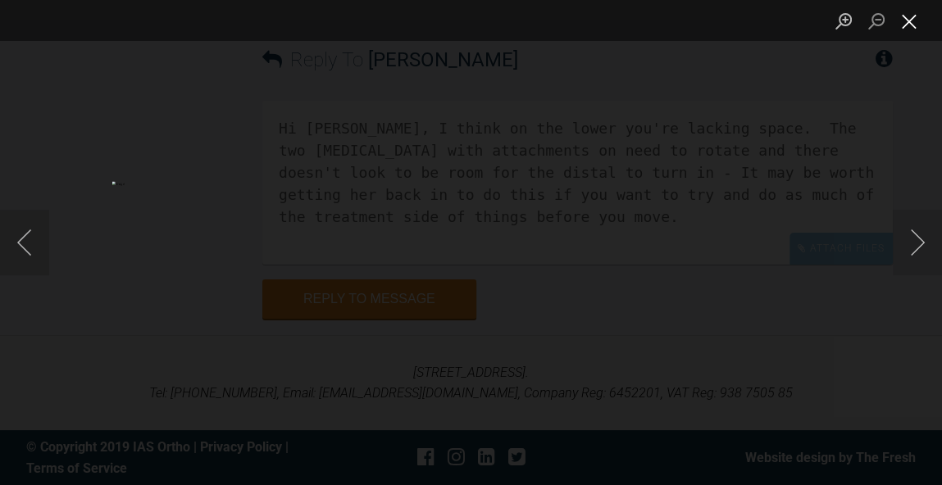
click at [911, 23] on button "Close lightbox" at bounding box center [909, 21] width 33 height 29
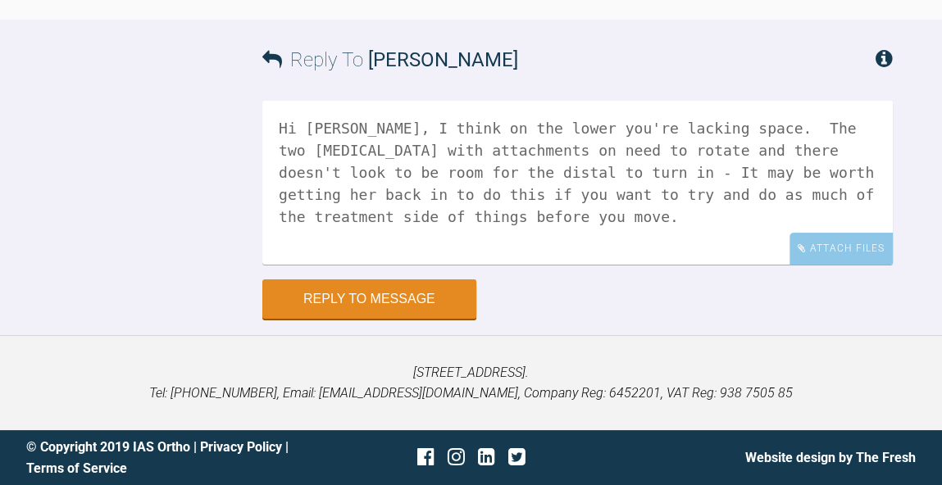
scroll to position [66898, 0]
click at [766, 216] on textarea "Hi Stefanie, I think on the lower you're lacking space. The two incisors with a…" at bounding box center [577, 183] width 630 height 164
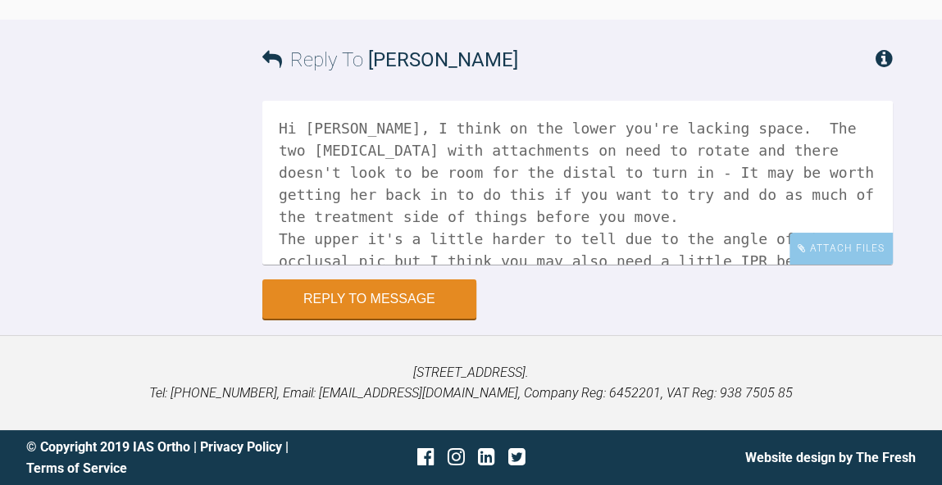
scroll to position [66163, 0]
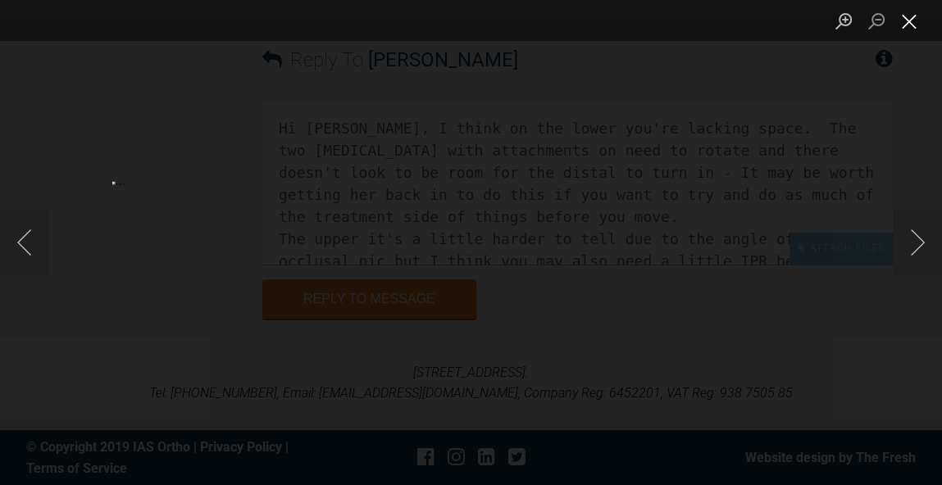
click at [910, 27] on button "Close lightbox" at bounding box center [909, 21] width 33 height 29
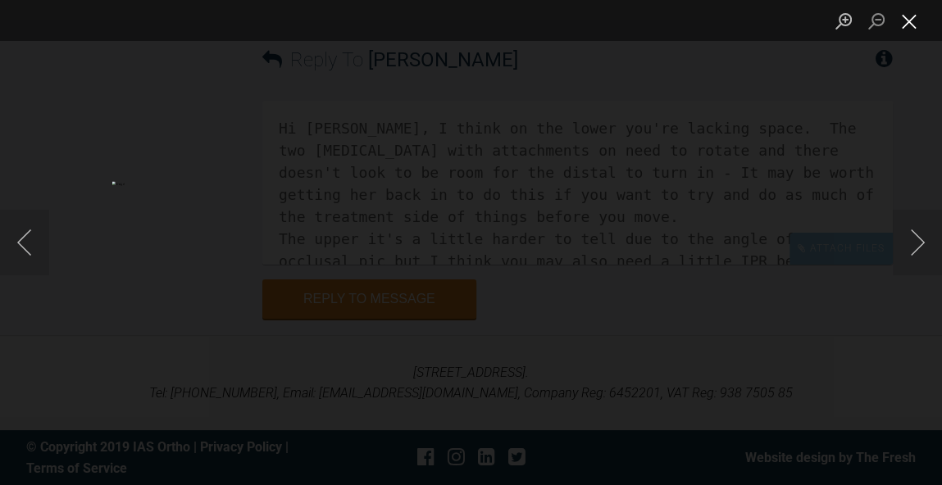
click at [912, 18] on button "Close lightbox" at bounding box center [909, 21] width 33 height 29
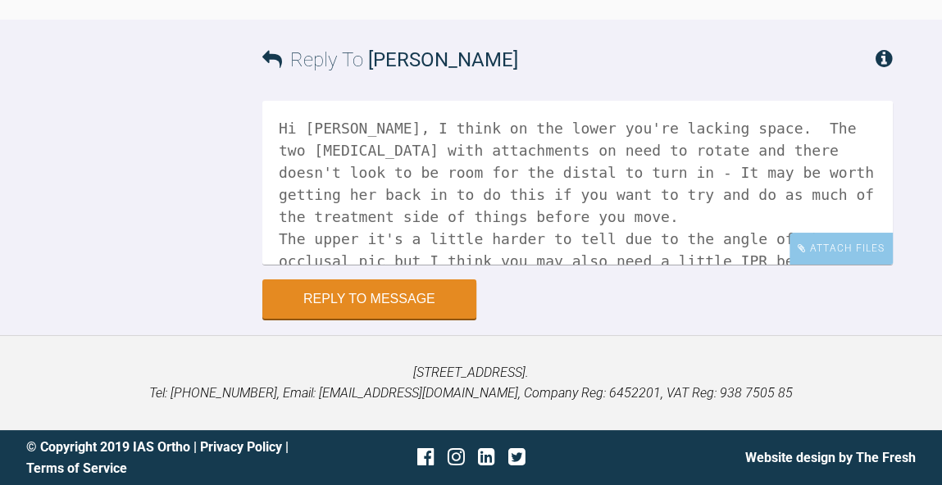
scroll to position [66316, 0]
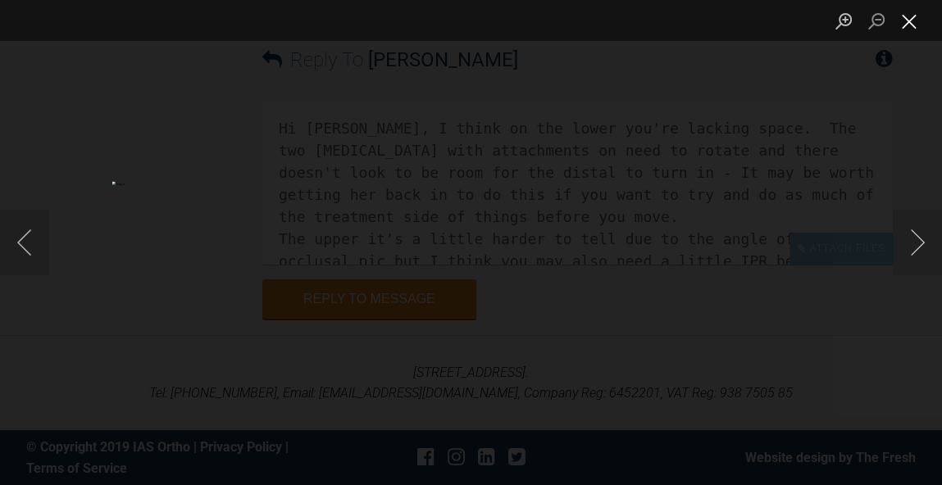
click at [906, 30] on button "Close lightbox" at bounding box center [909, 21] width 33 height 29
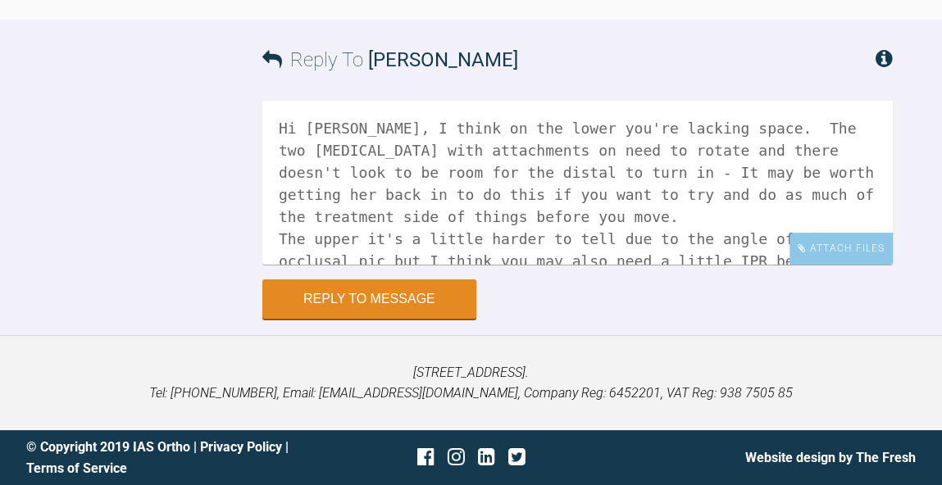
scroll to position [66817, 0]
click at [566, 265] on textarea "Hi Stefanie, I think on the lower you're lacking space. The two incisors with a…" at bounding box center [577, 183] width 630 height 164
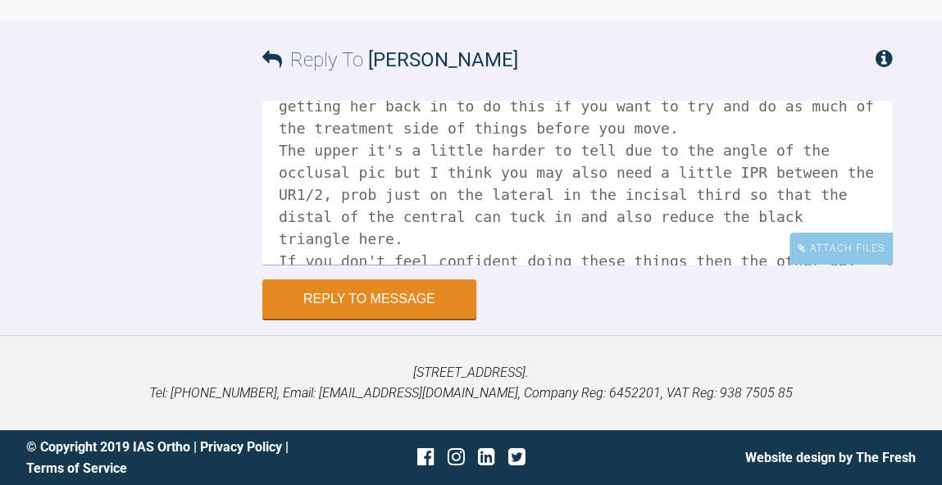
scroll to position [65949, 0]
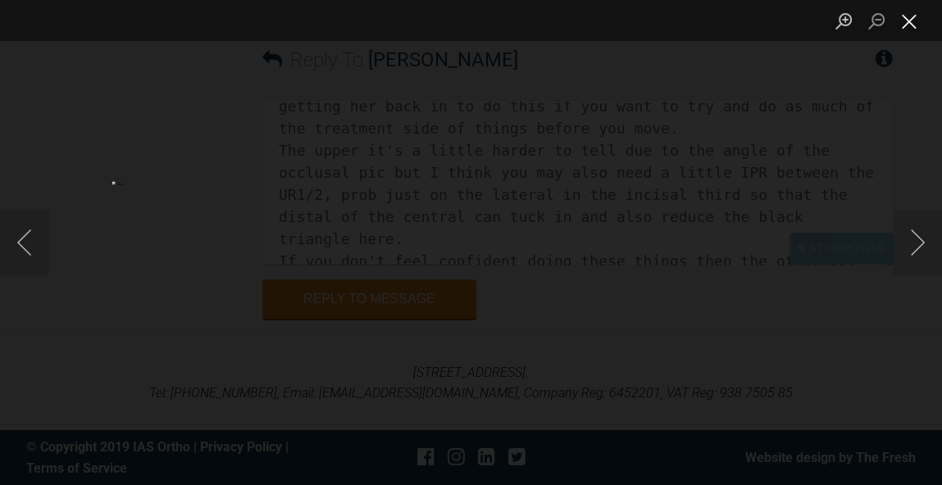
click at [916, 29] on button "Close lightbox" at bounding box center [909, 21] width 33 height 29
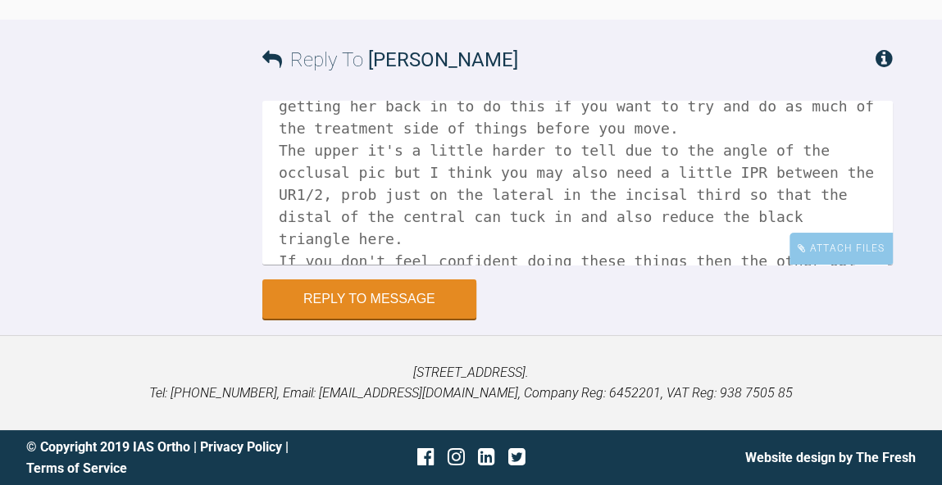
scroll to position [66836, 0]
click at [348, 208] on textarea "Hi Stefanie, I think on the lower you're lacking space. The two incisors with a…" at bounding box center [577, 183] width 630 height 164
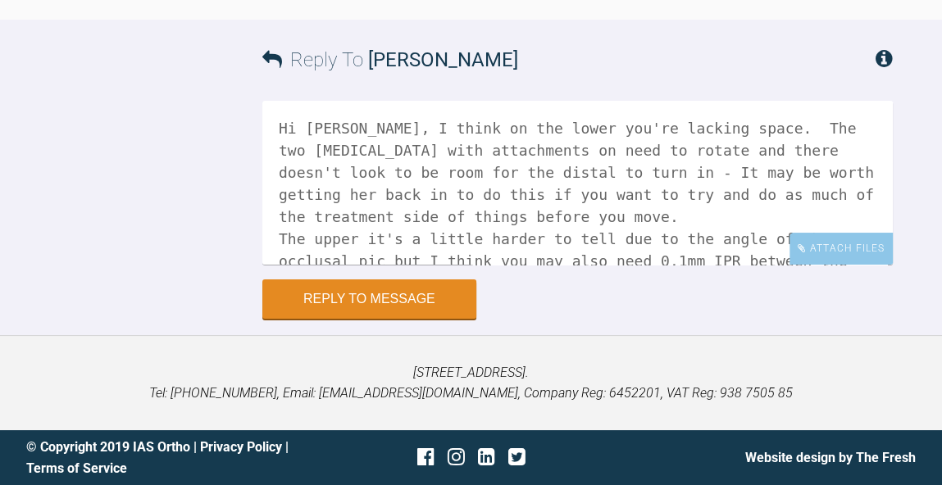
scroll to position [66835, 0]
click at [407, 234] on textarea "Hi Stefanie, I think on the lower you're lacking space. The two incisors with a…" at bounding box center [577, 183] width 630 height 164
click at [391, 257] on textarea "Hi Stefanie, I think on the lower you're lacking space. The two incisors with a…" at bounding box center [577, 183] width 630 height 164
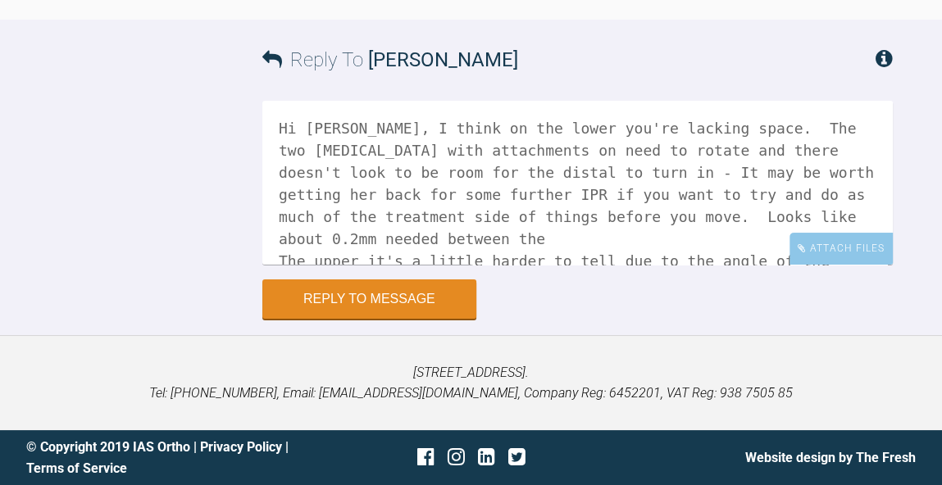
scroll to position [66766, 0]
click at [601, 265] on textarea "Hi Stefanie, I think on the lower you're lacking space. The two incisors with a…" at bounding box center [577, 183] width 630 height 164
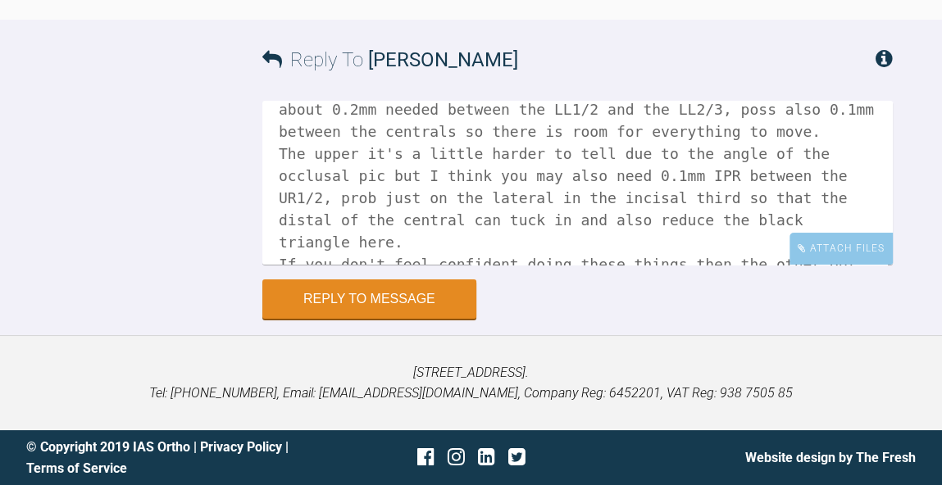
scroll to position [129, 0]
type textarea "Hi Stefanie, I think on the lower you're lacking space. The two incisors with a…"
click at [420, 320] on button "Reply to Message" at bounding box center [369, 300] width 214 height 39
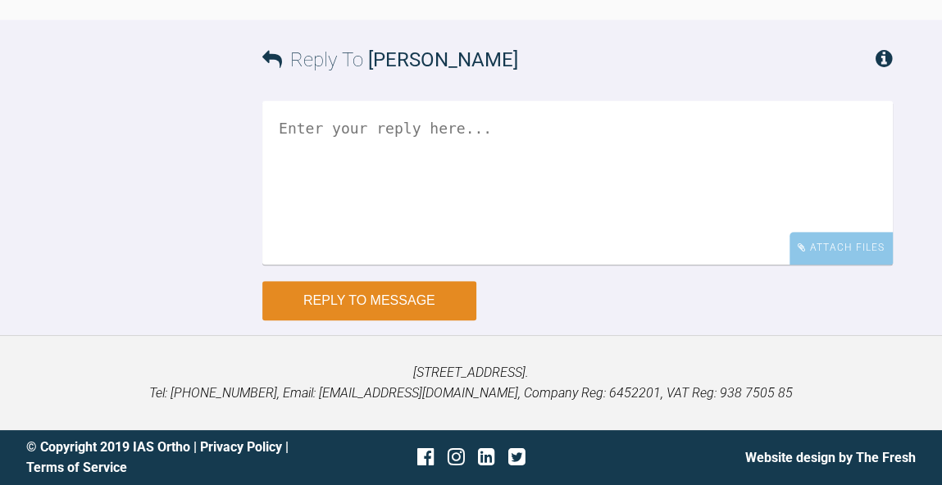
scroll to position [67223, 0]
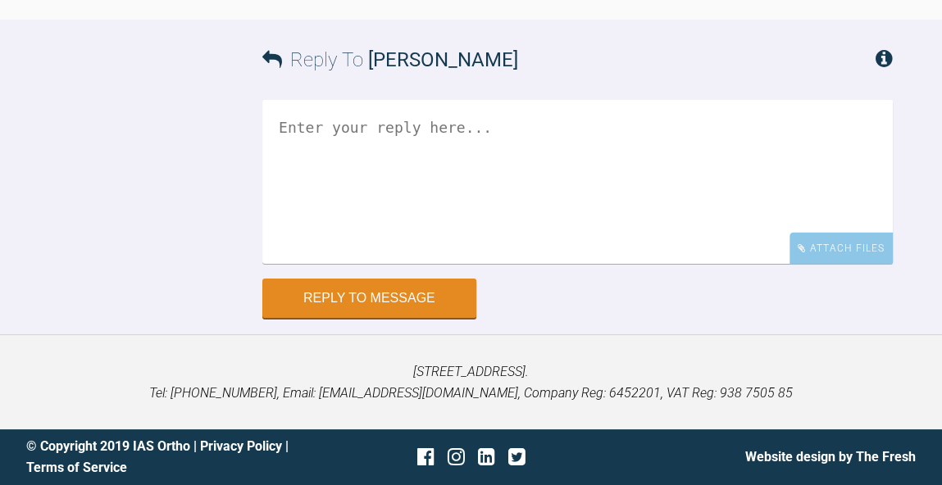
scroll to position [3051, 0]
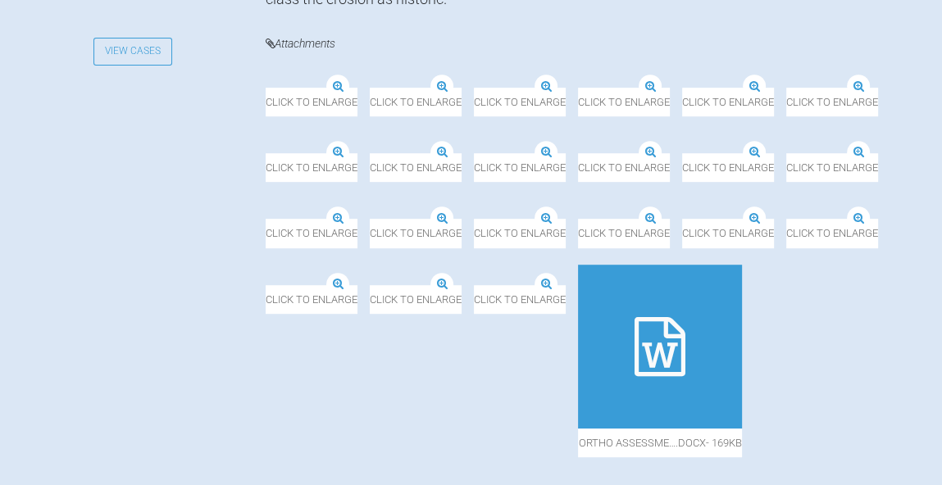
scroll to position [613, 0]
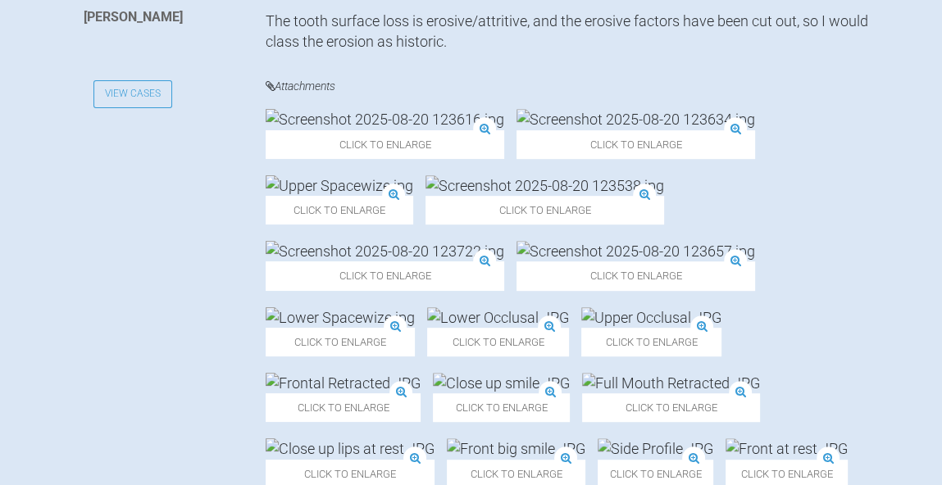
click at [413, 196] on img at bounding box center [340, 185] width 148 height 20
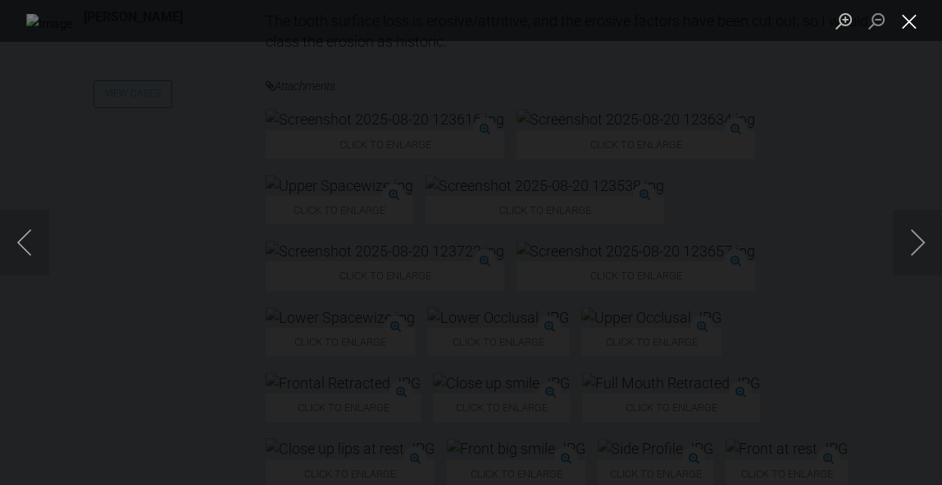
click at [907, 30] on button "Close lightbox" at bounding box center [909, 21] width 33 height 29
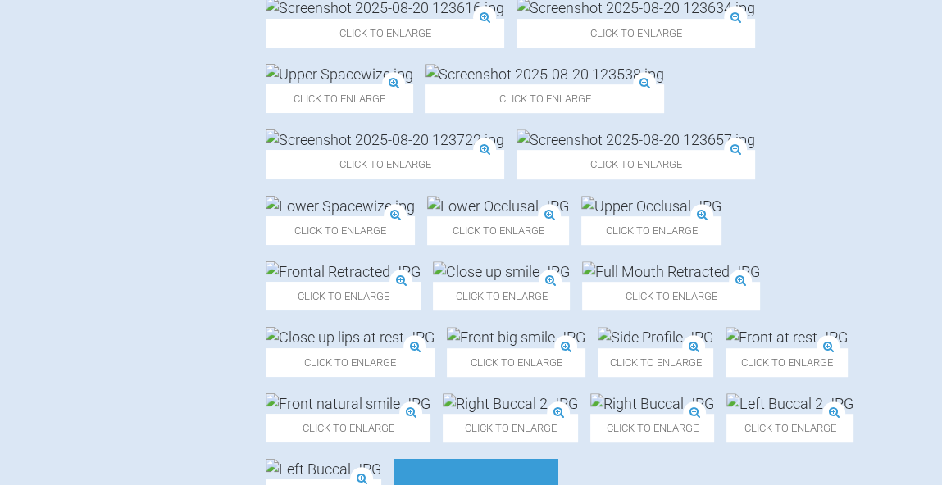
scroll to position [730, 0]
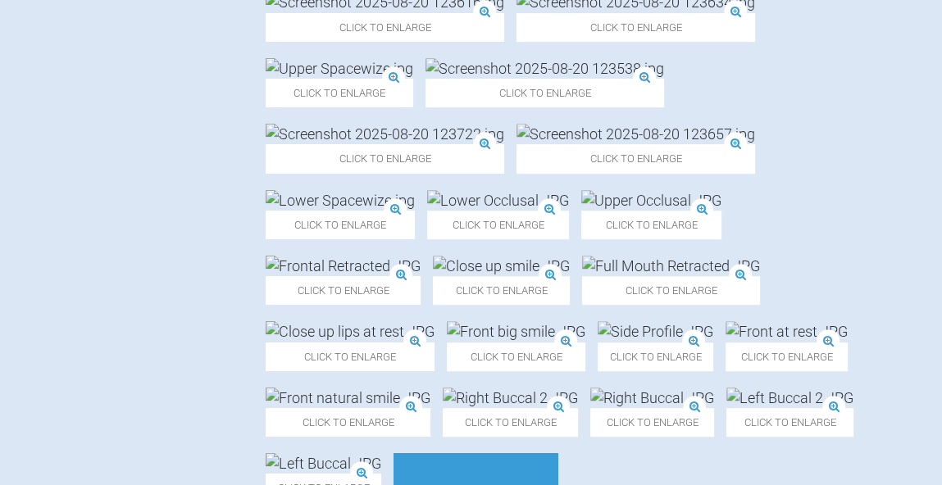
click at [393, 211] on img at bounding box center [340, 200] width 149 height 20
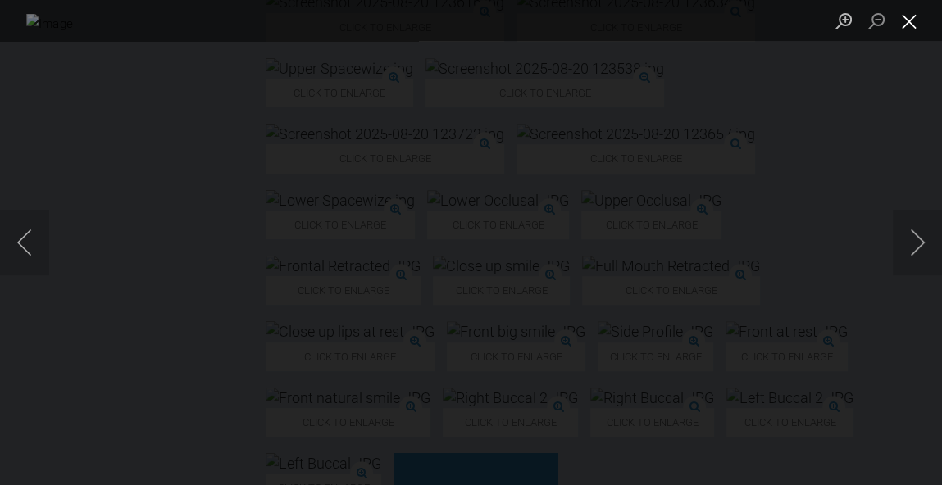
click at [911, 28] on button "Close lightbox" at bounding box center [909, 21] width 33 height 29
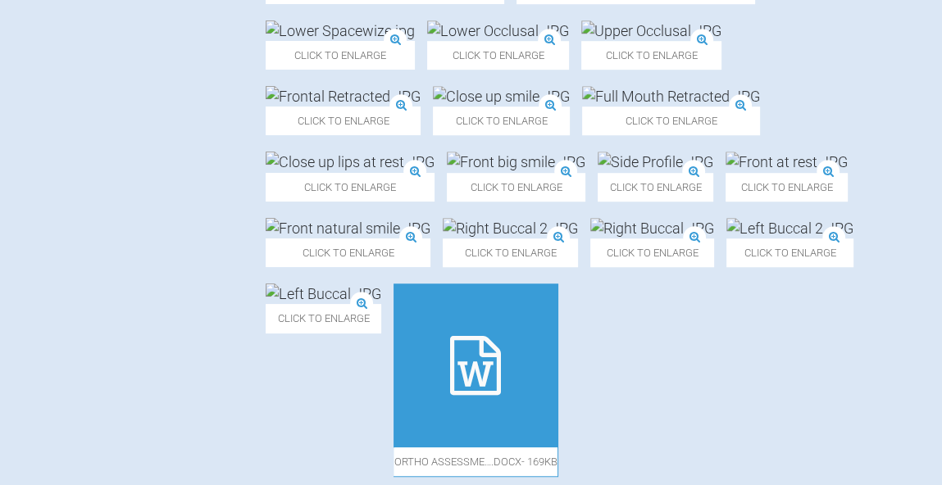
scroll to position [1072, 0]
